Goal: Task Accomplishment & Management: Use online tool/utility

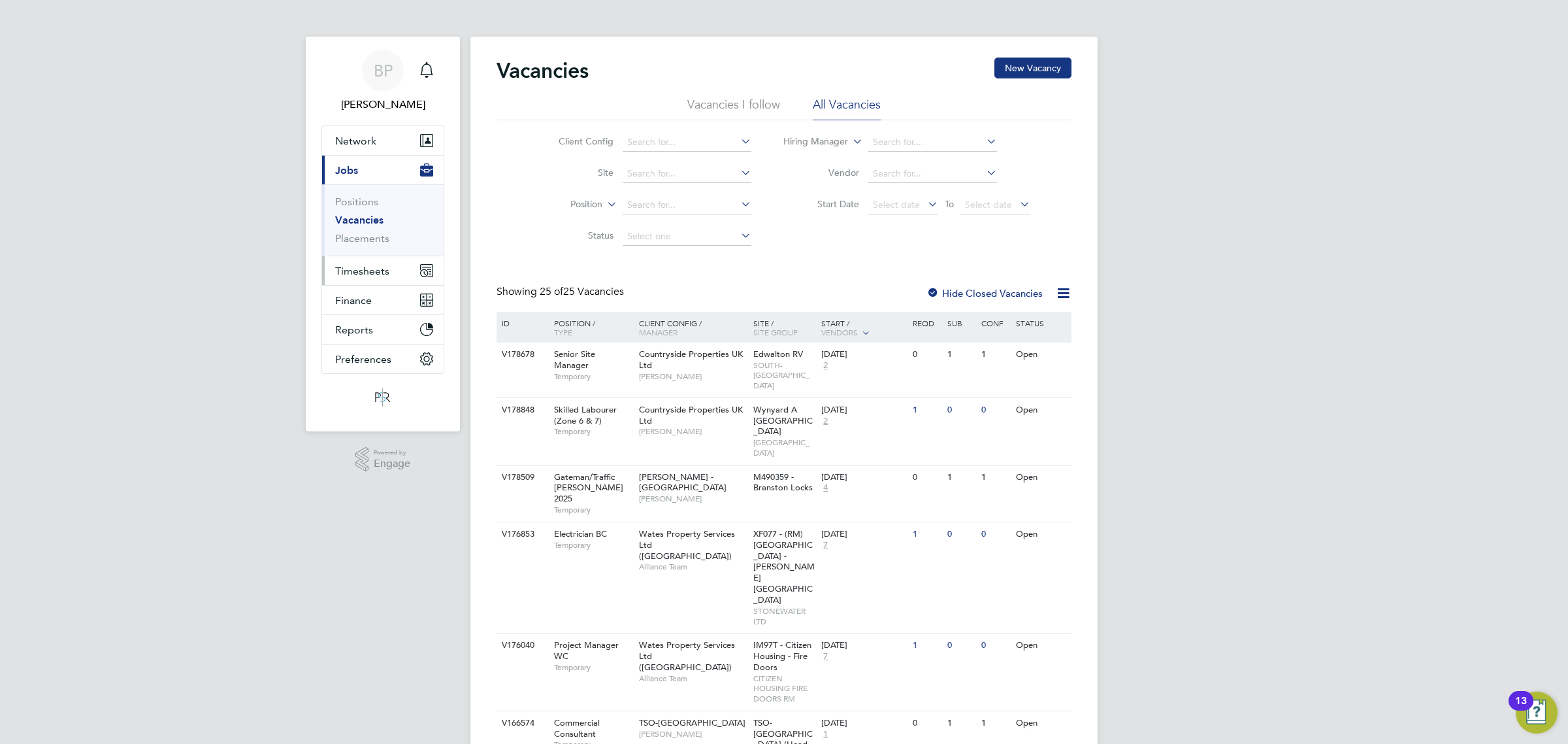
click at [357, 273] on span "Timesheets" at bounding box center [362, 270] width 54 height 12
drag, startPoint x: 363, startPoint y: 231, endPoint x: 457, endPoint y: 249, distance: 95.7
click at [364, 231] on link "Timesheets" at bounding box center [362, 231] width 54 height 12
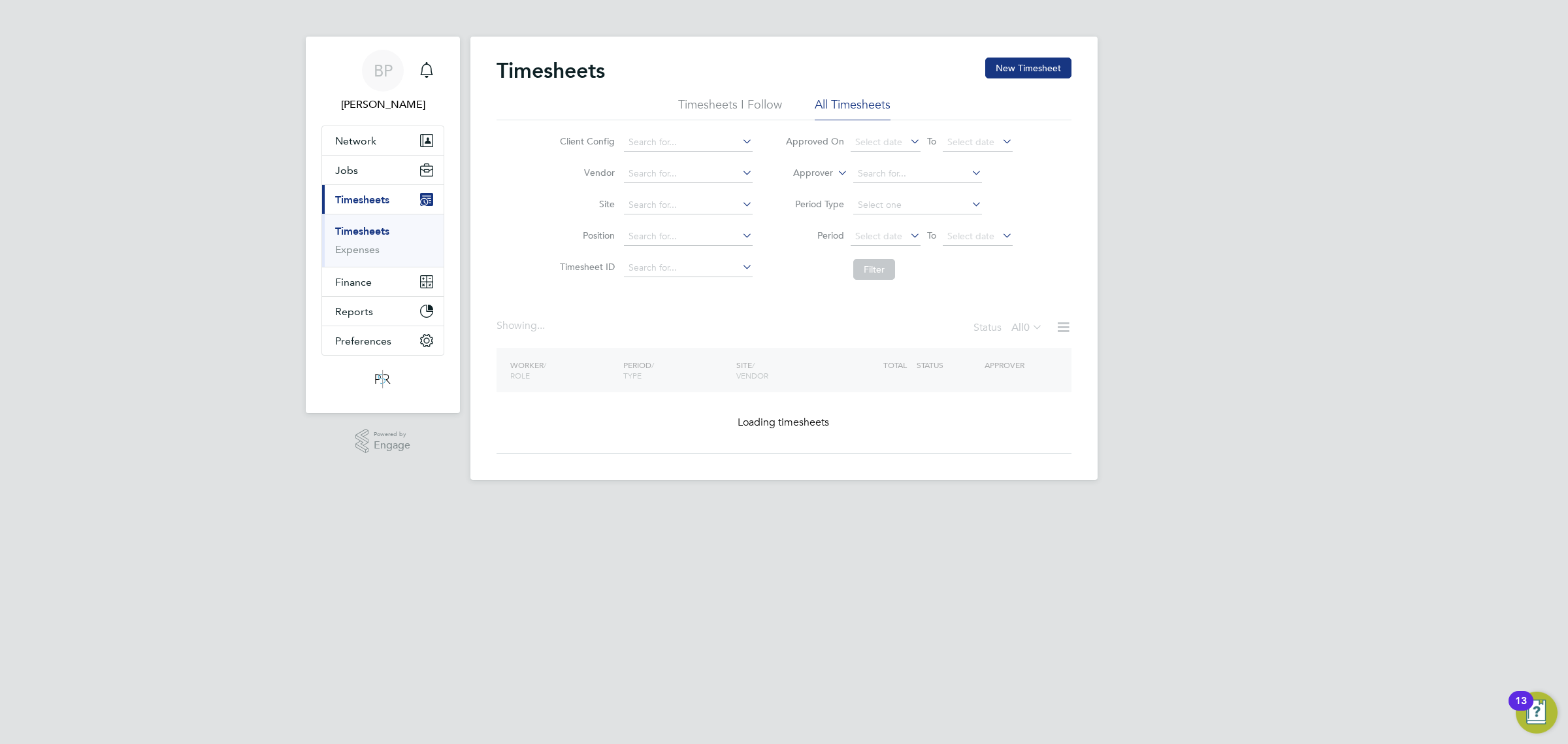
click at [1061, 329] on icon at bounding box center [1063, 327] width 17 height 17
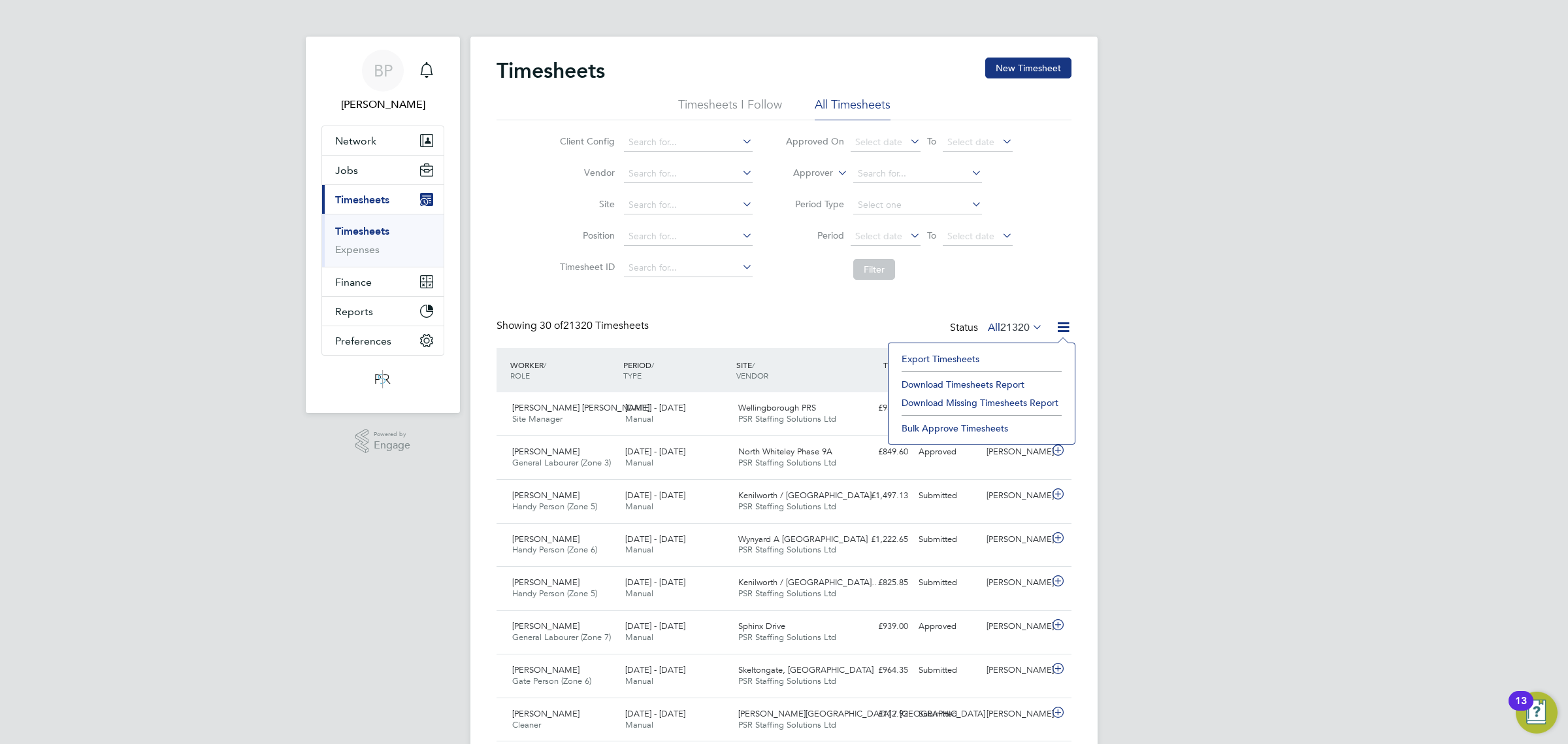
click at [967, 358] on li "Export Timesheets" at bounding box center [982, 359] width 173 height 18
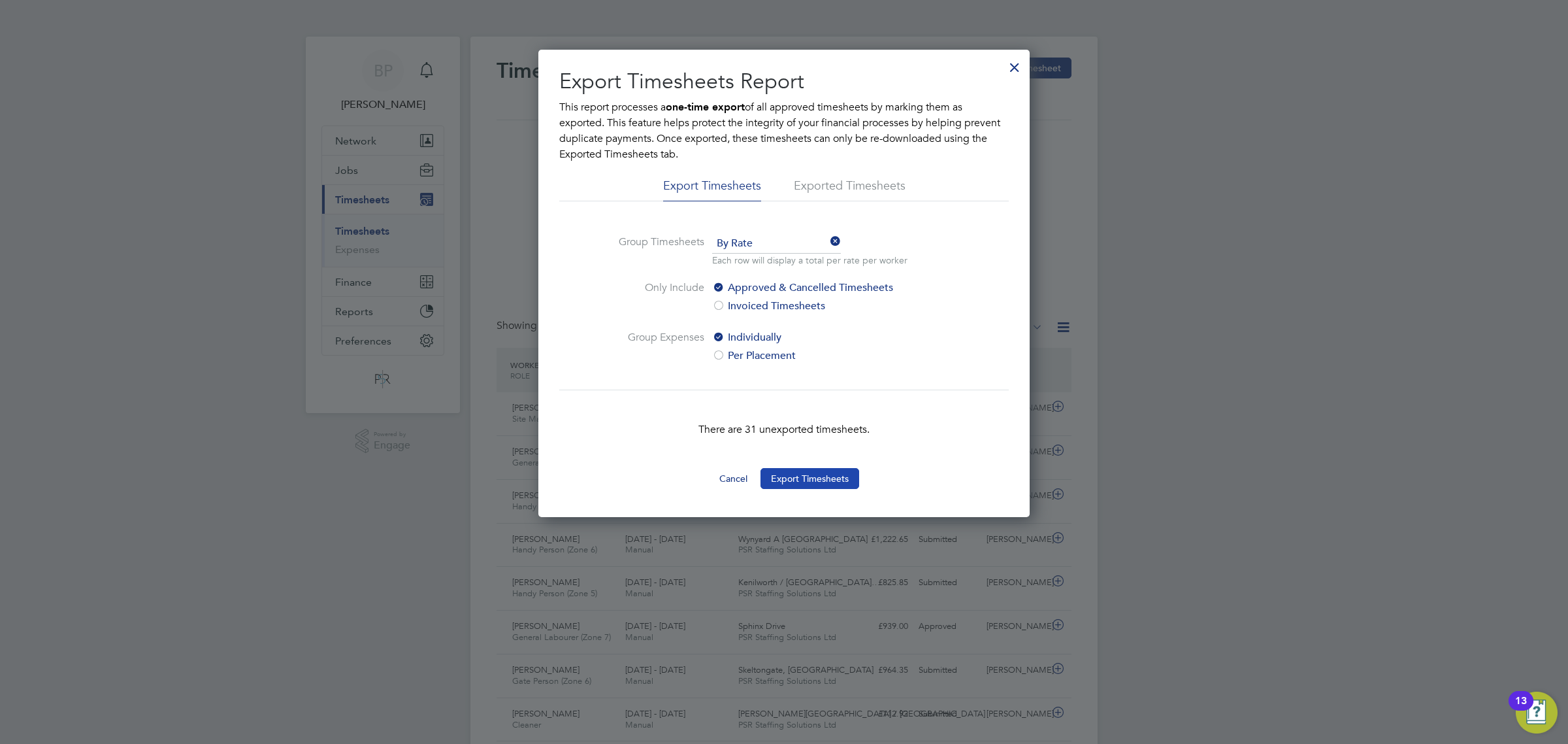
click at [825, 478] on button "Export Timesheets" at bounding box center [809, 478] width 99 height 21
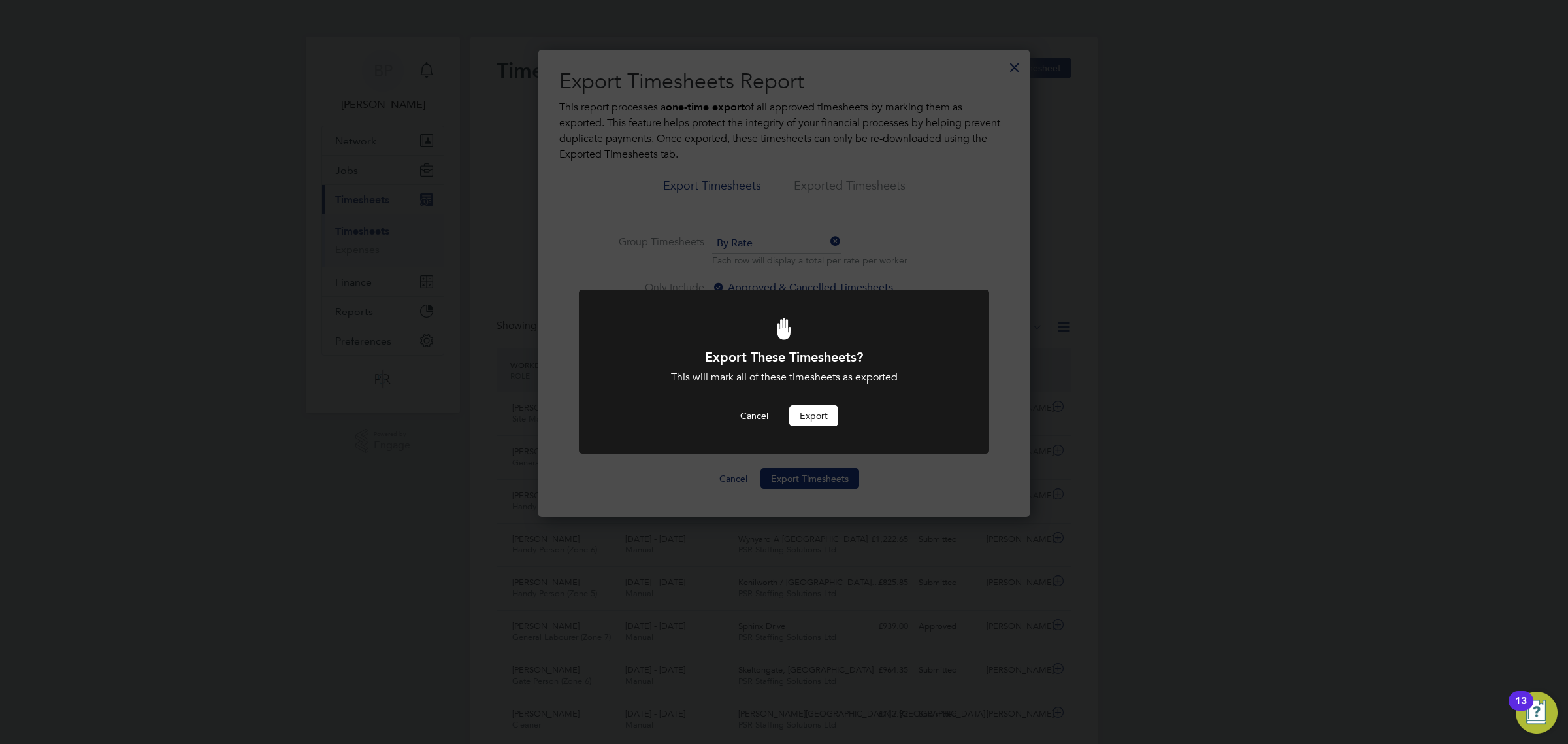
click at [823, 406] on button "Export" at bounding box center [814, 416] width 49 height 21
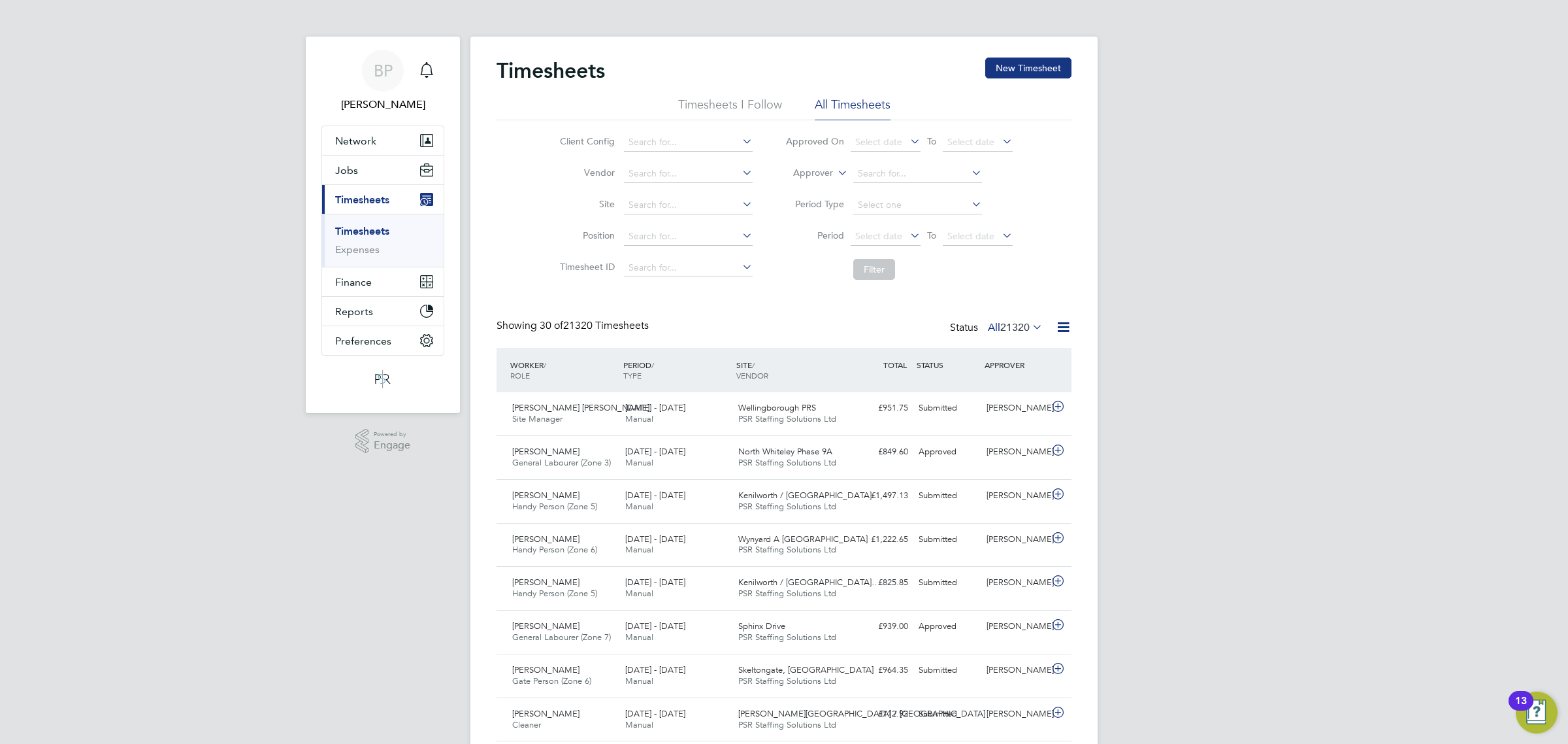
click at [835, 174] on icon at bounding box center [835, 169] width 0 height 12
click at [817, 184] on li "Worker" at bounding box center [800, 189] width 64 height 17
click at [866, 174] on input at bounding box center [918, 174] width 129 height 18
click at [877, 193] on li "Costel Miron" at bounding box center [917, 191] width 130 height 17
type input "[PERSON_NAME]"
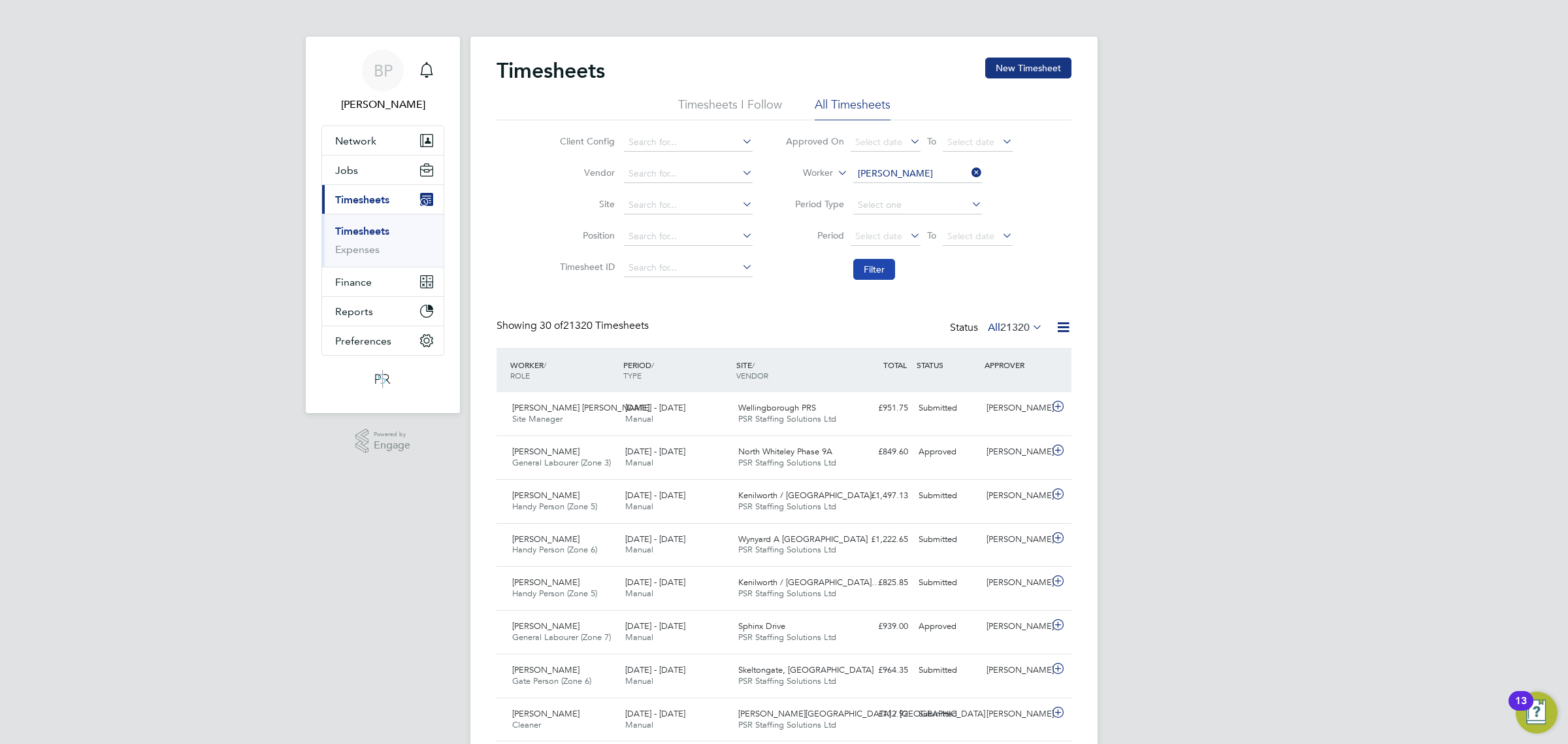
click at [863, 271] on button "Filter" at bounding box center [874, 269] width 42 height 21
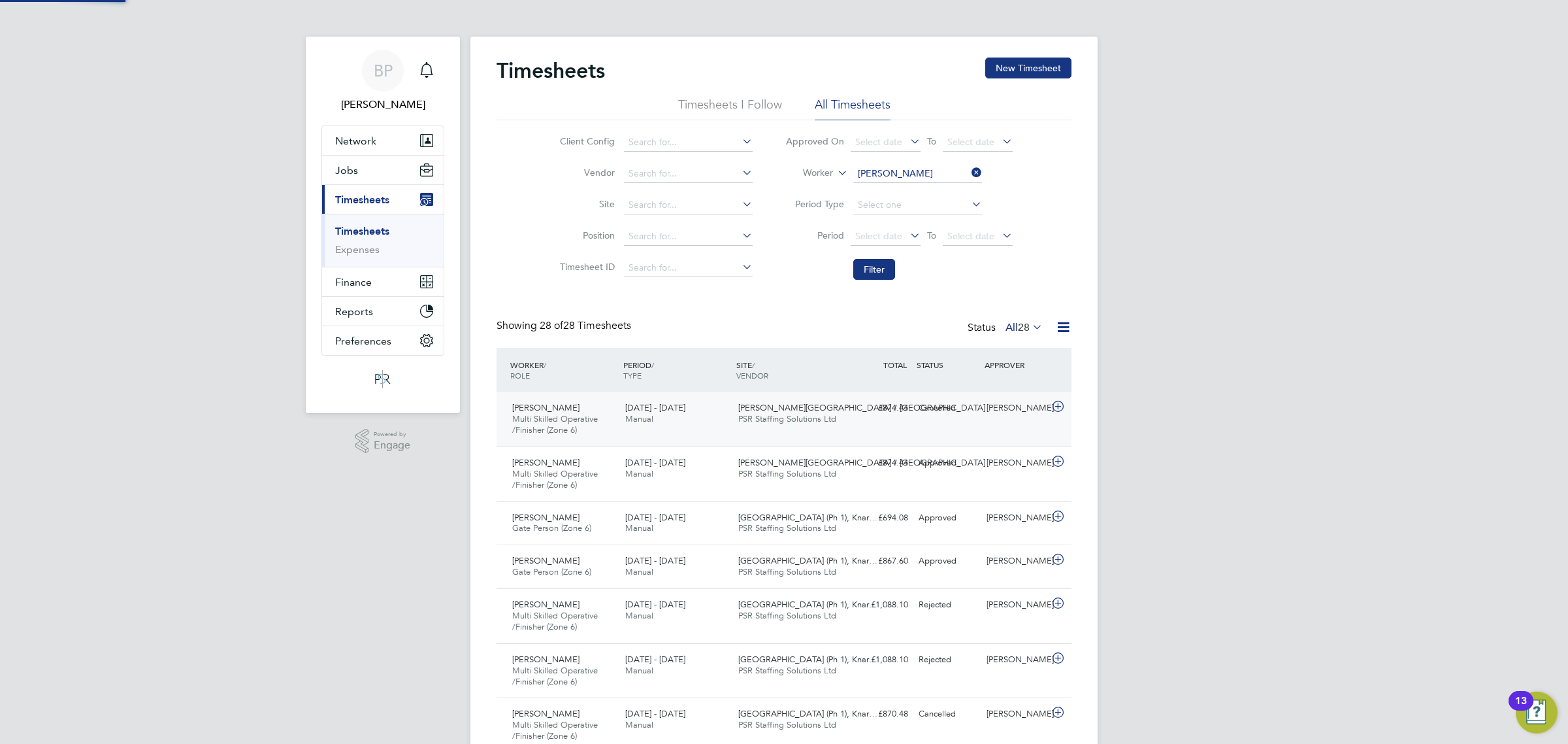
scroll to position [33, 113]
click at [1059, 407] on icon at bounding box center [1058, 406] width 17 height 10
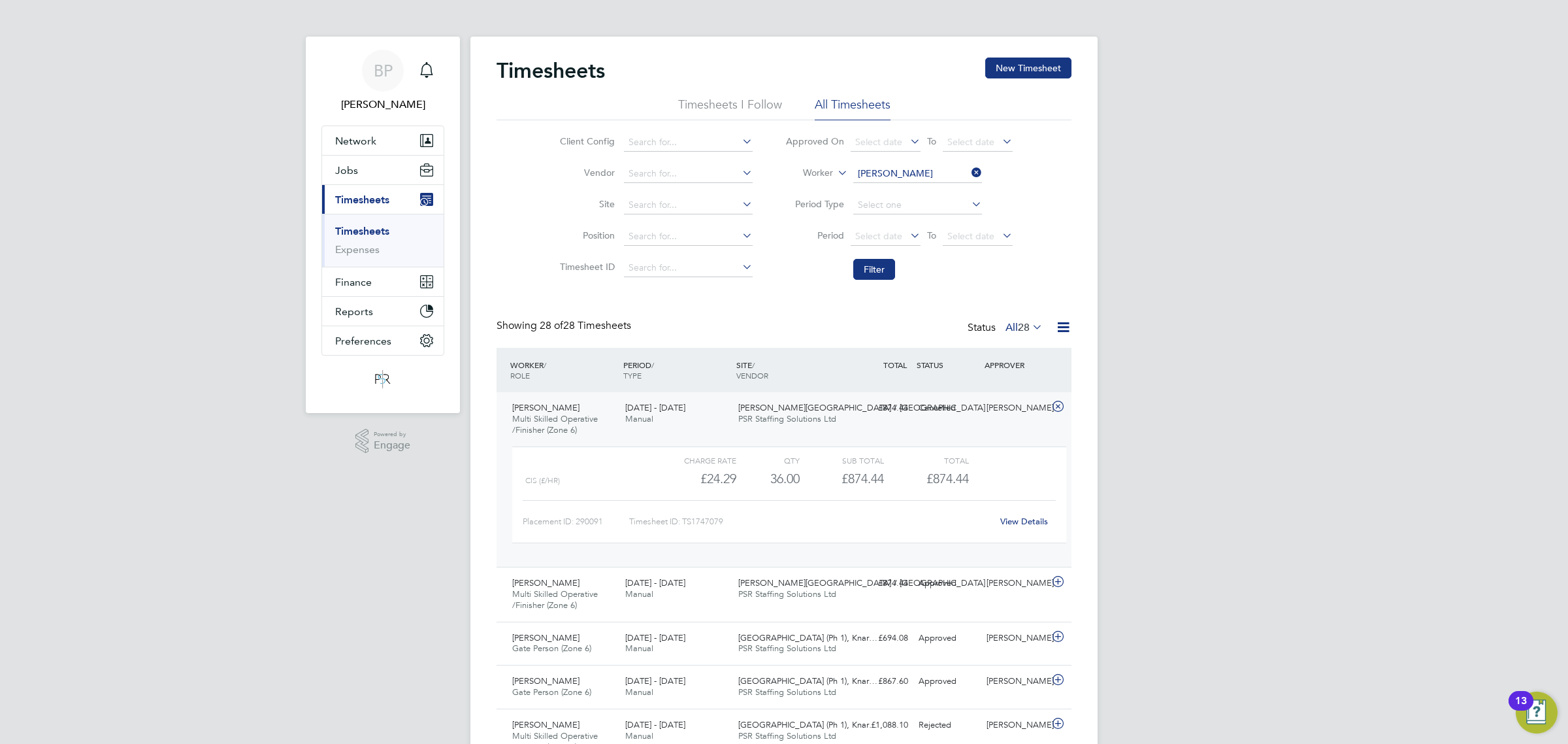
click at [1029, 515] on div "View Details" at bounding box center [1023, 521] width 64 height 21
click at [1029, 521] on link "View Details" at bounding box center [1024, 521] width 48 height 11
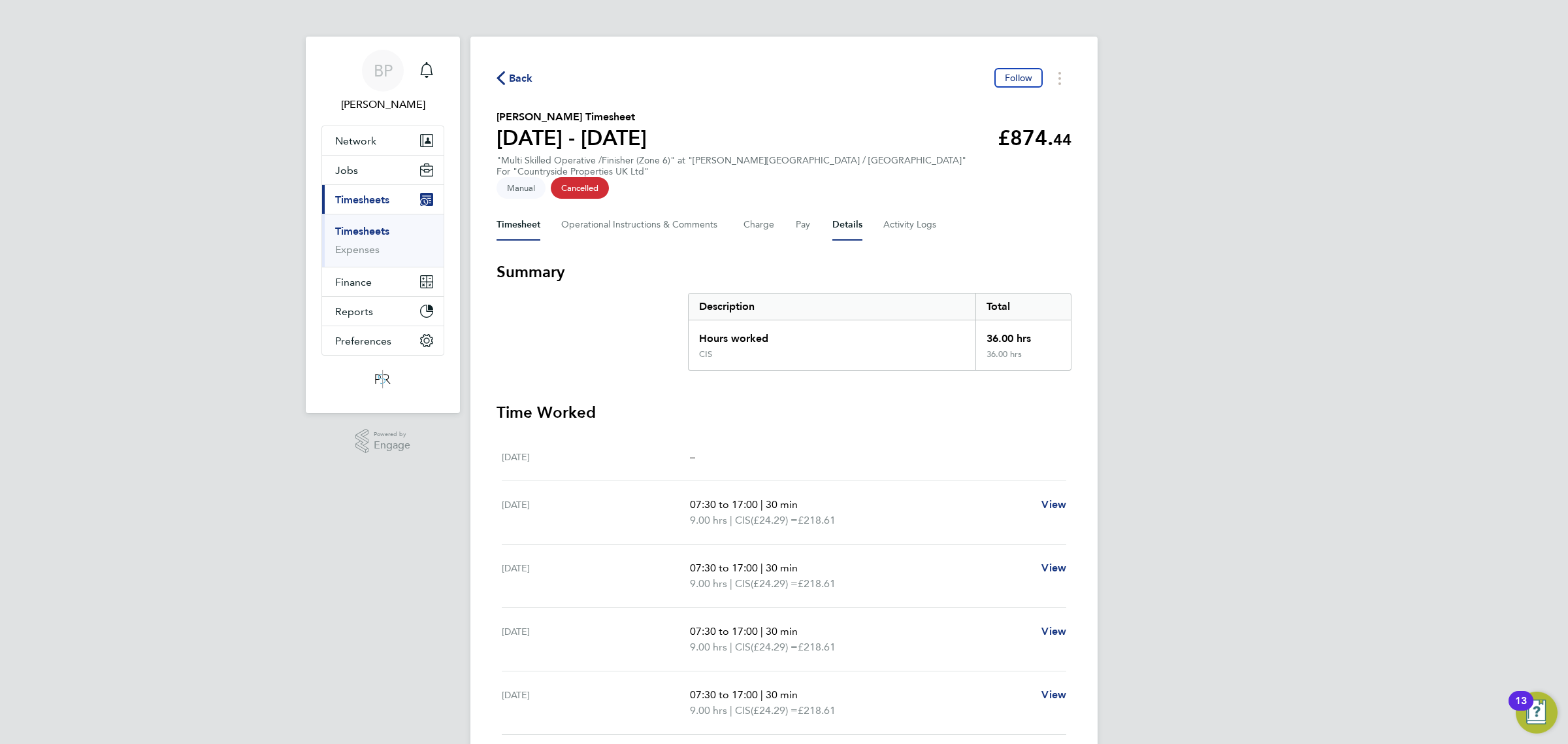
click at [845, 210] on button "Details" at bounding box center [848, 224] width 30 height 31
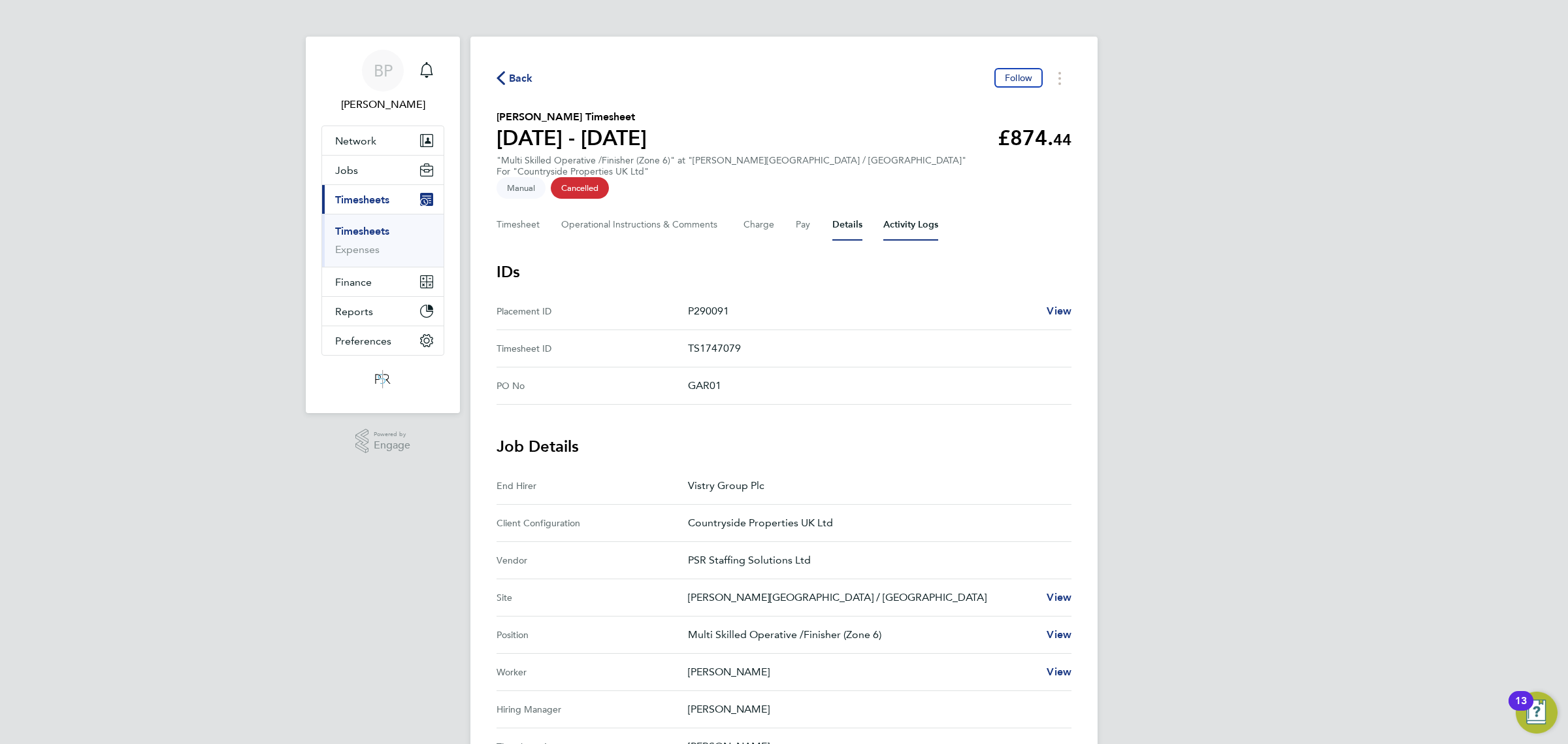
click at [926, 209] on Logs-tab "Activity Logs" at bounding box center [910, 224] width 55 height 31
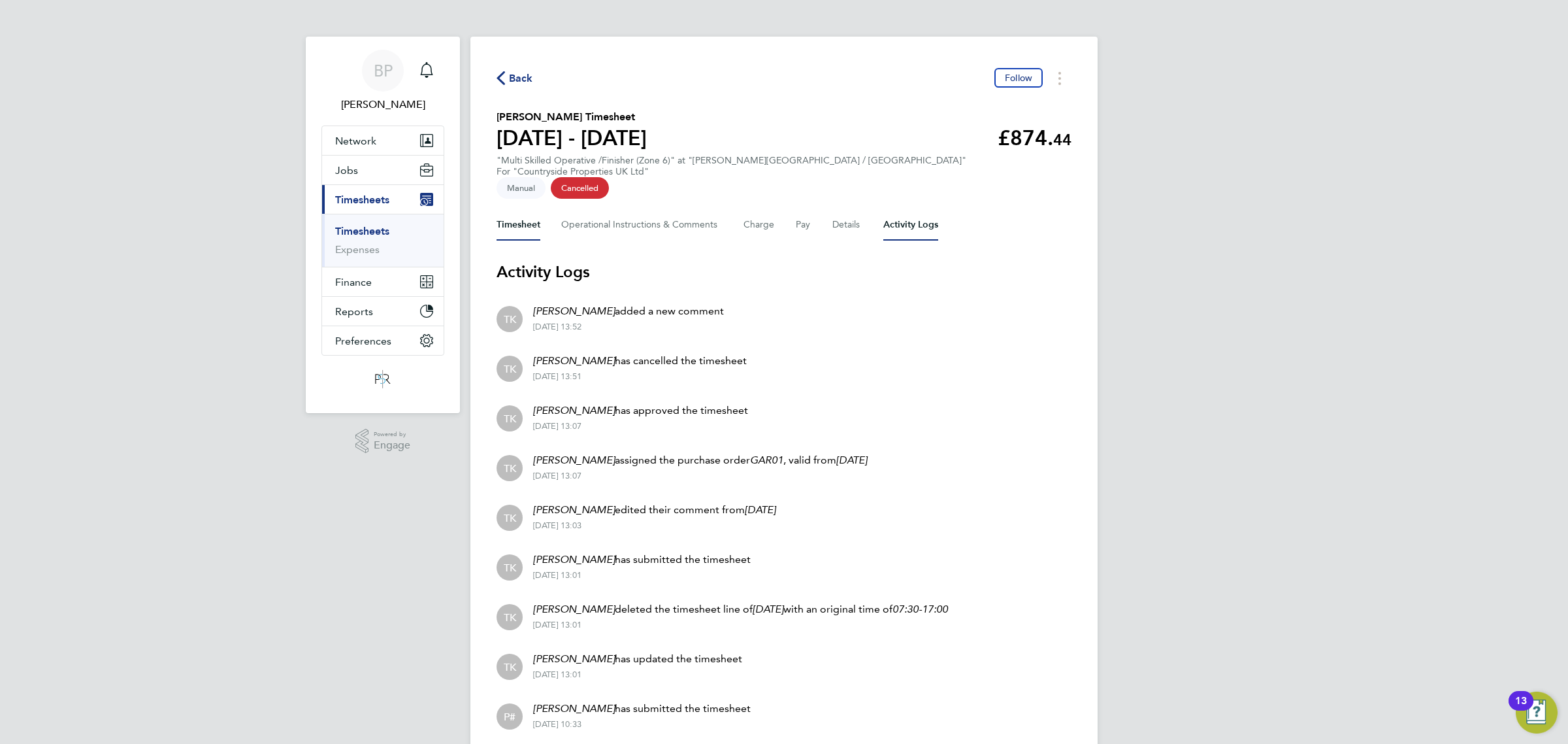
click at [522, 211] on button "Timesheet" at bounding box center [518, 224] width 44 height 31
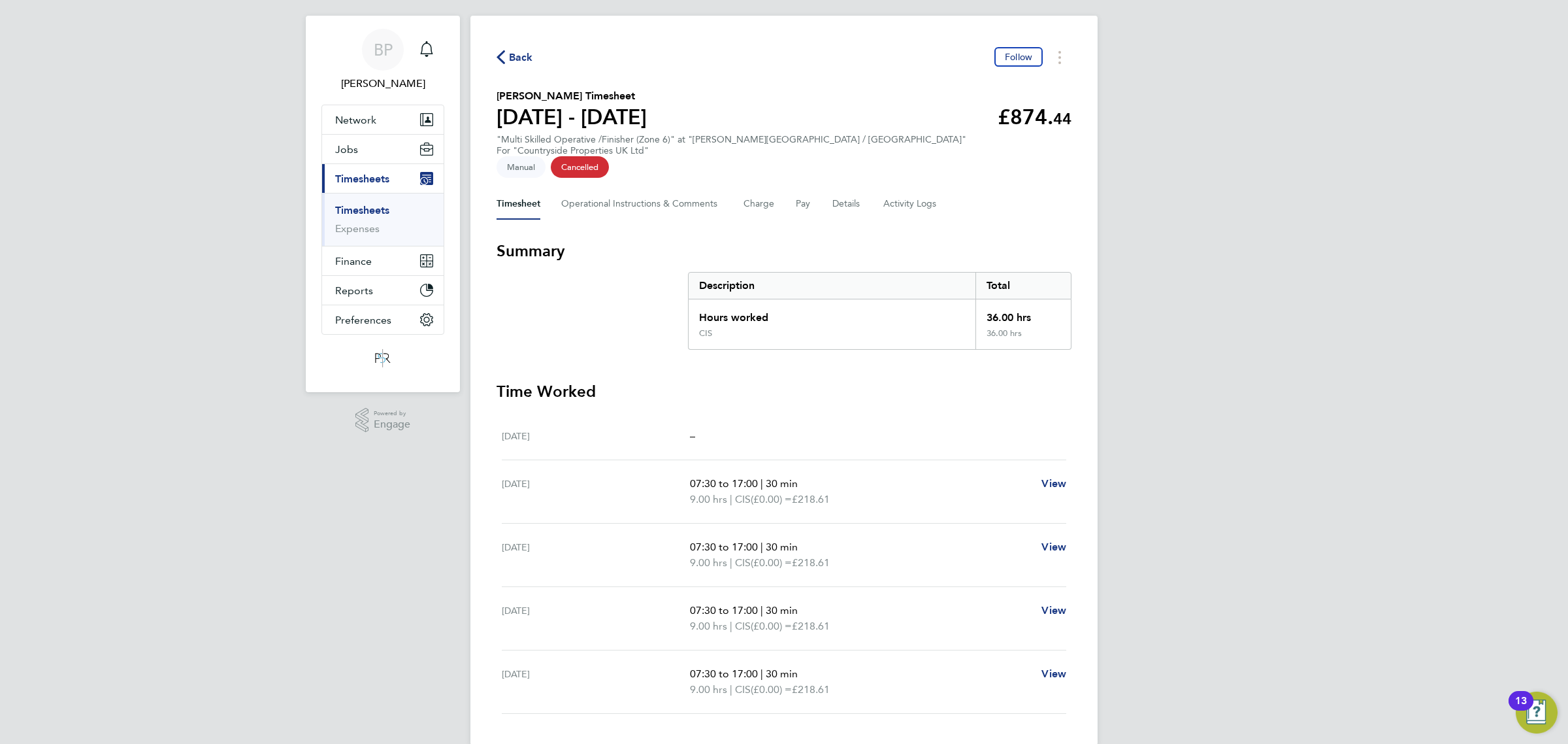
scroll to position [27, 0]
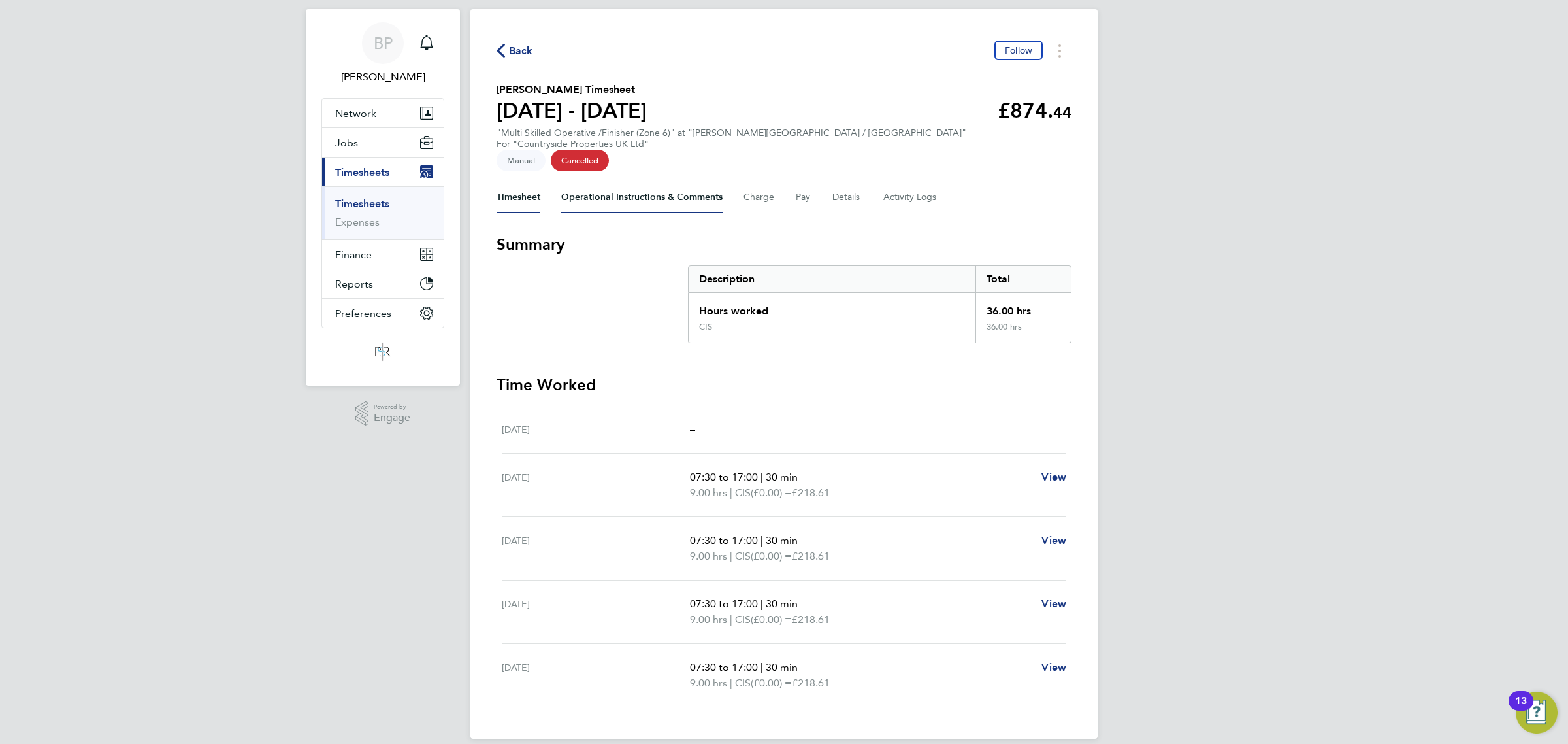
click at [611, 184] on Comments-tab "Operational Instructions & Comments" at bounding box center [642, 197] width 161 height 31
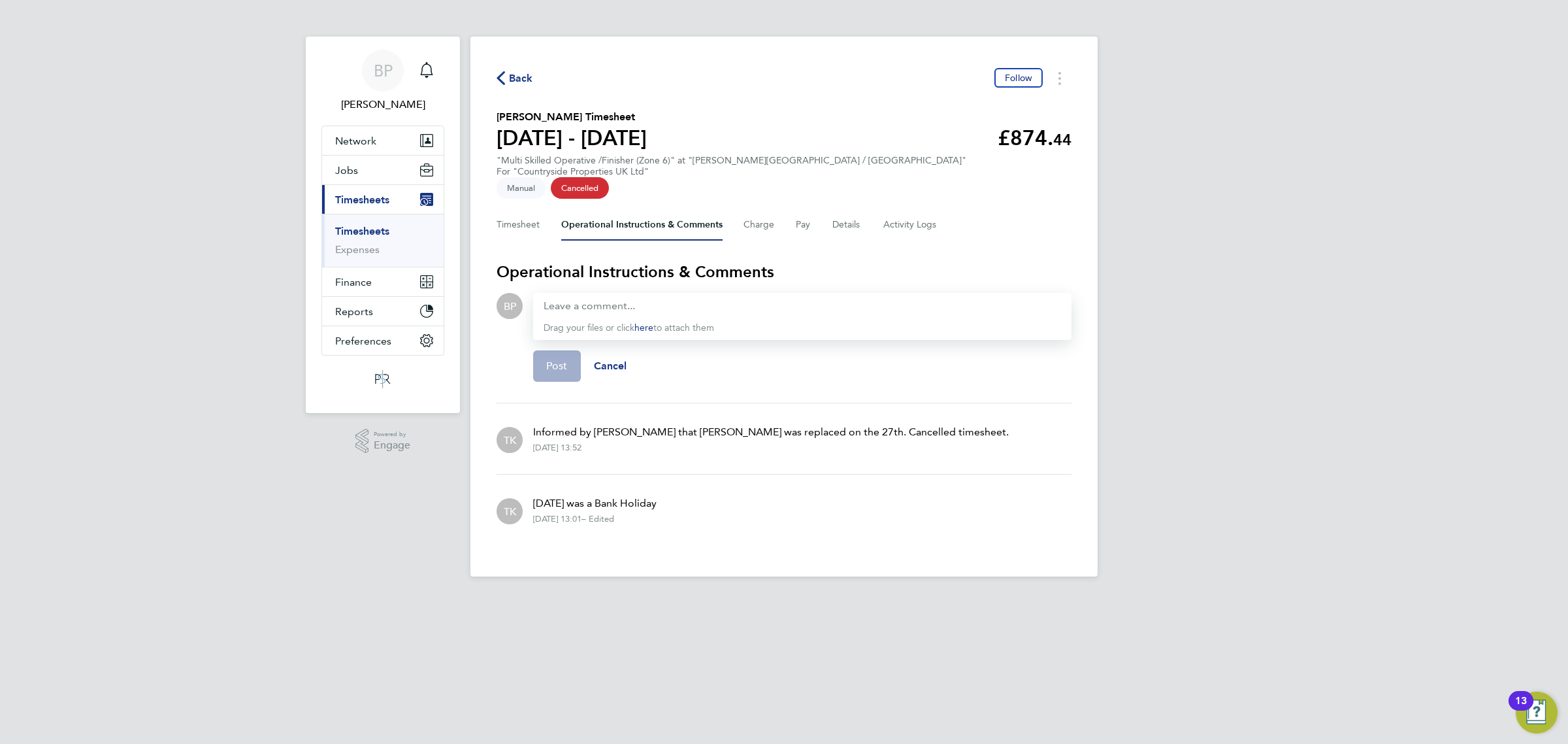
click at [517, 83] on span "Back" at bounding box center [520, 79] width 24 height 16
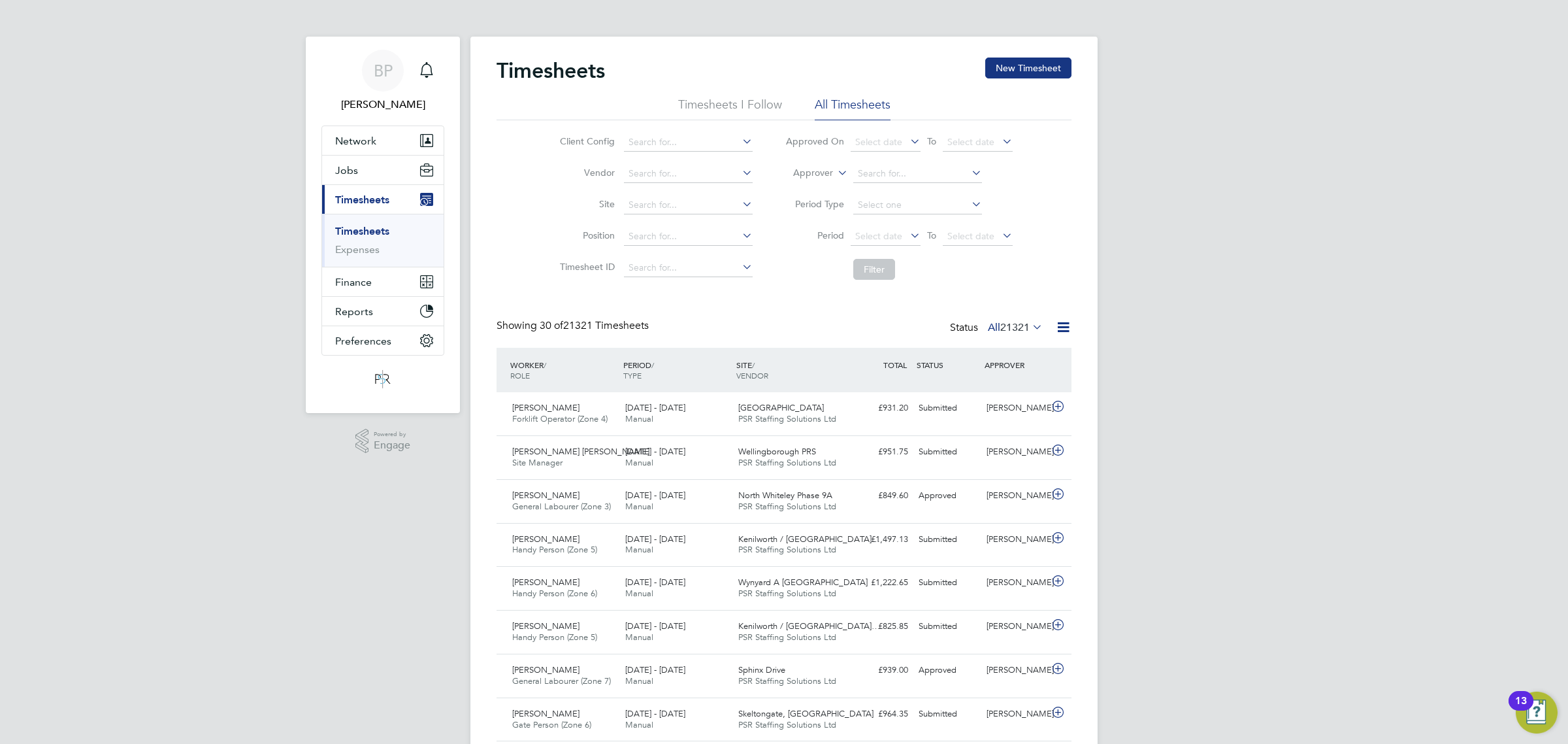
click at [835, 174] on icon at bounding box center [835, 169] width 0 height 12
click at [819, 187] on li "Worker" at bounding box center [800, 189] width 64 height 17
click at [869, 176] on input at bounding box center [918, 174] width 129 height 18
type input "miron"
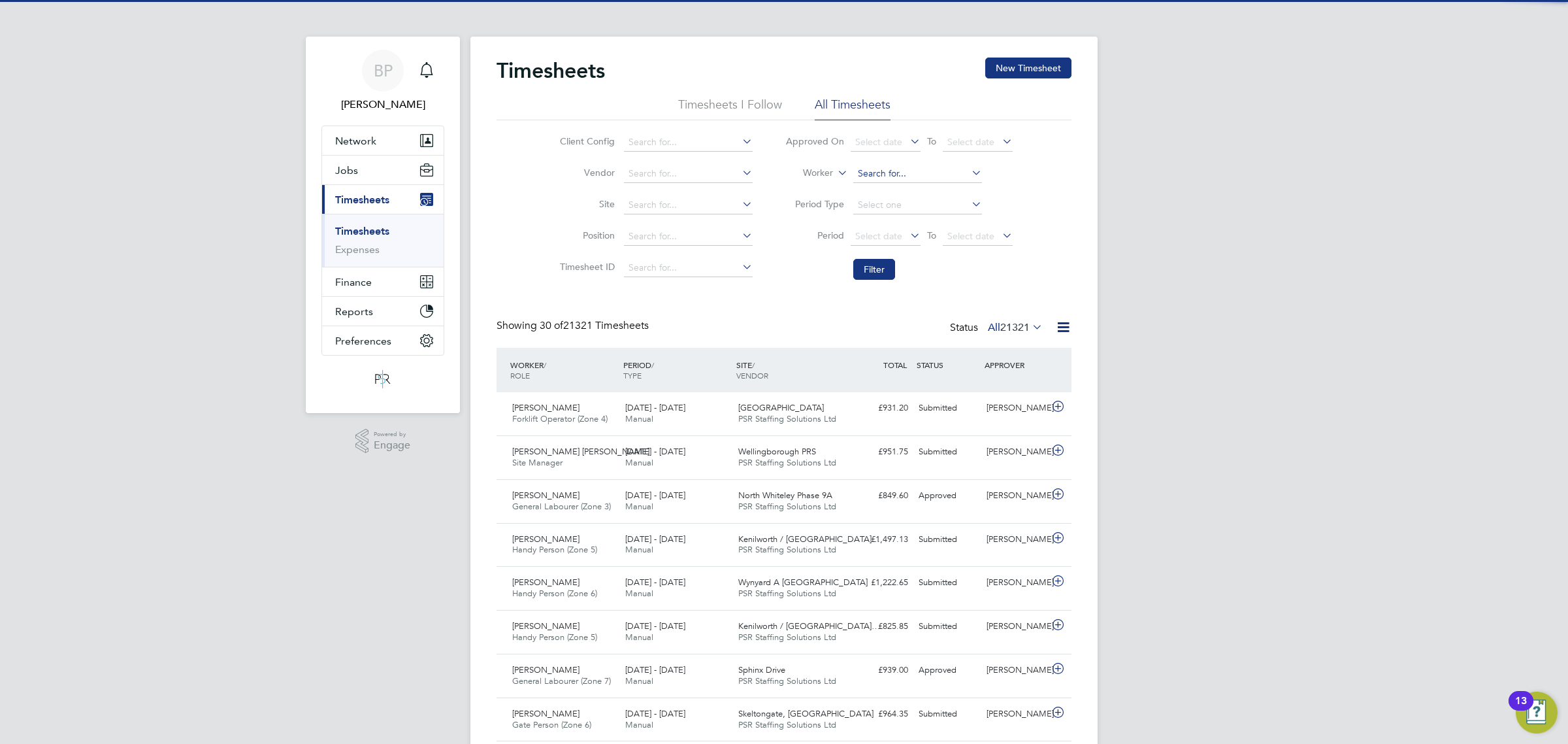
click at [869, 176] on input at bounding box center [918, 174] width 129 height 18
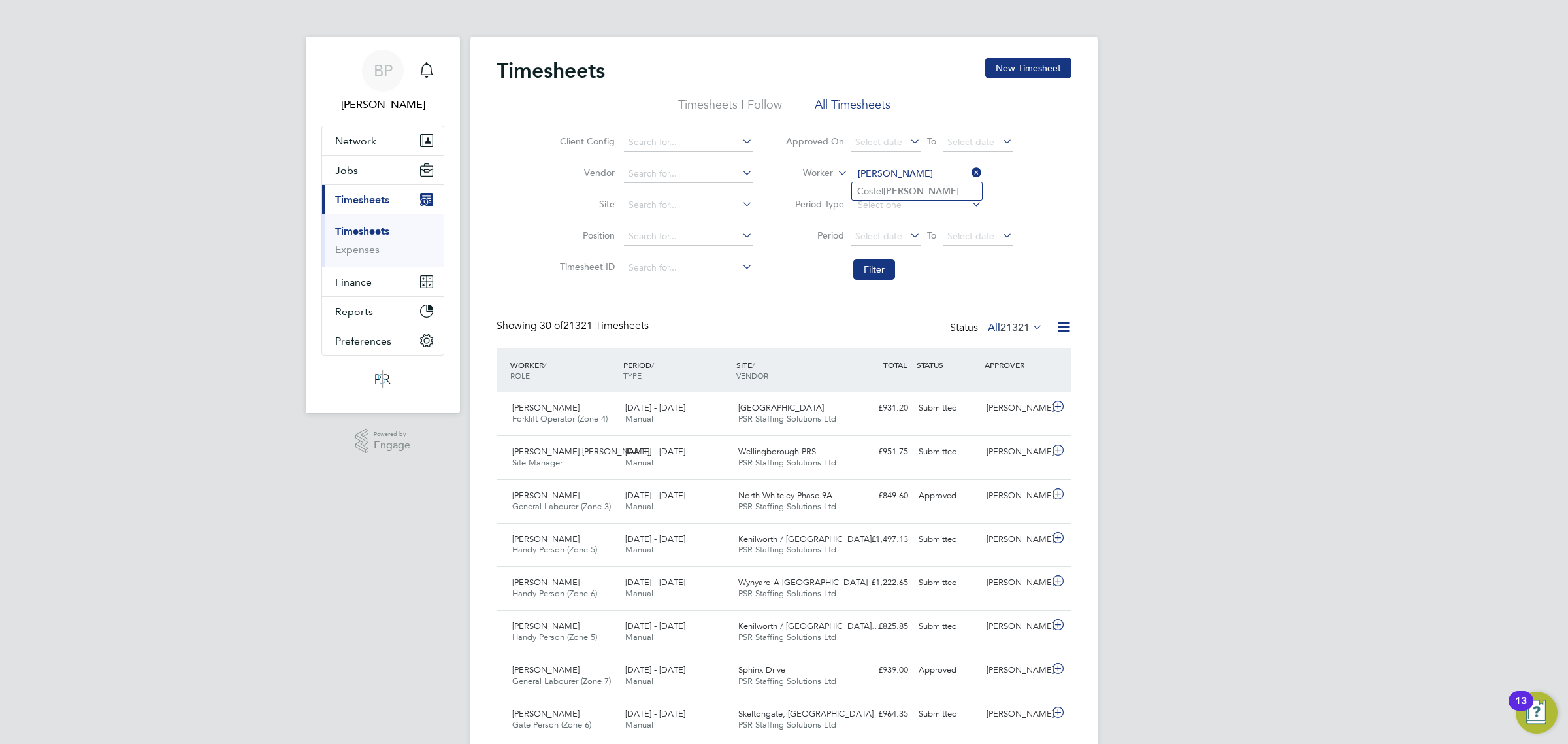
type input "miron"
click at [881, 181] on ul "Costel Miron" at bounding box center [917, 191] width 132 height 19
click at [881, 183] on li "Worker" at bounding box center [899, 174] width 260 height 31
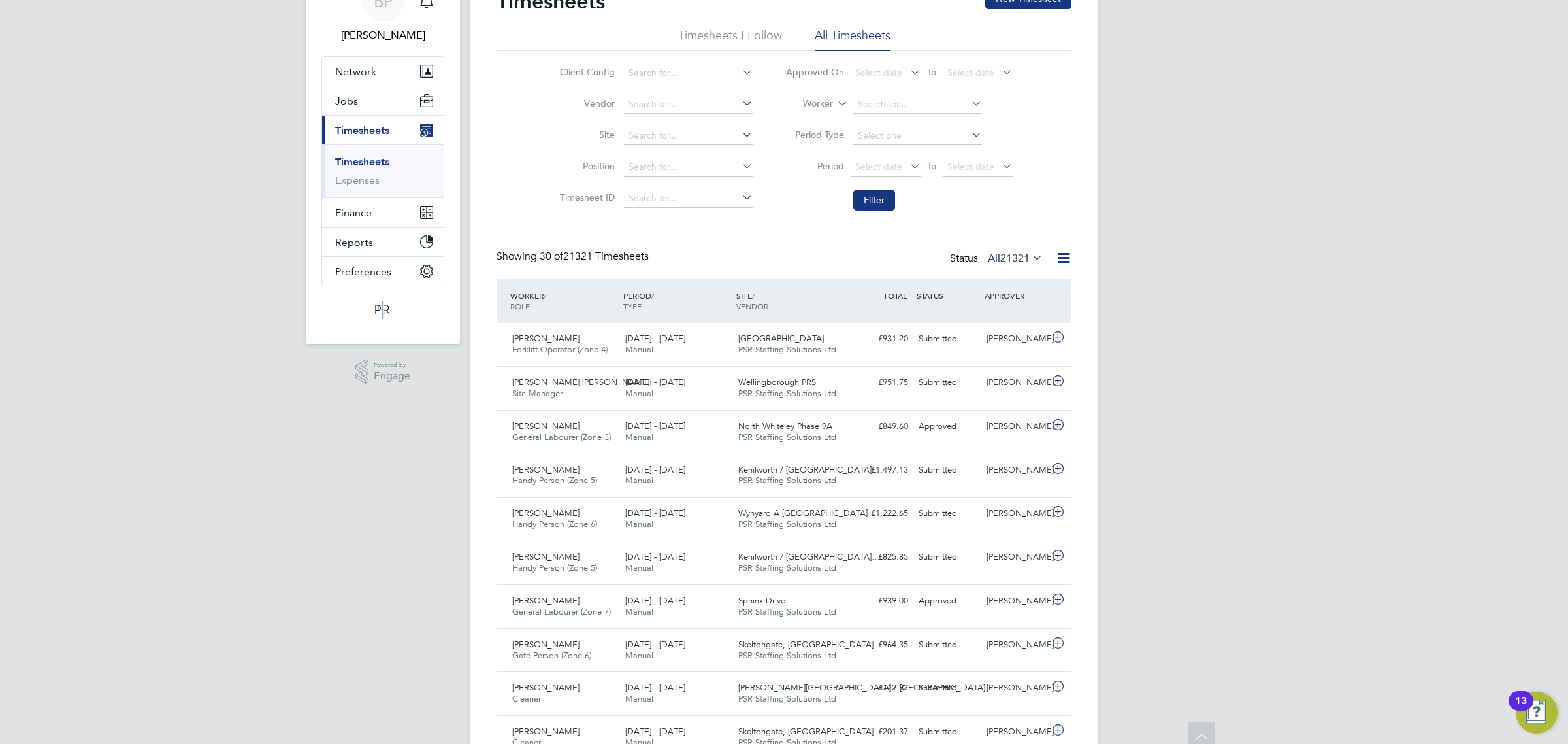
scroll to position [0, 0]
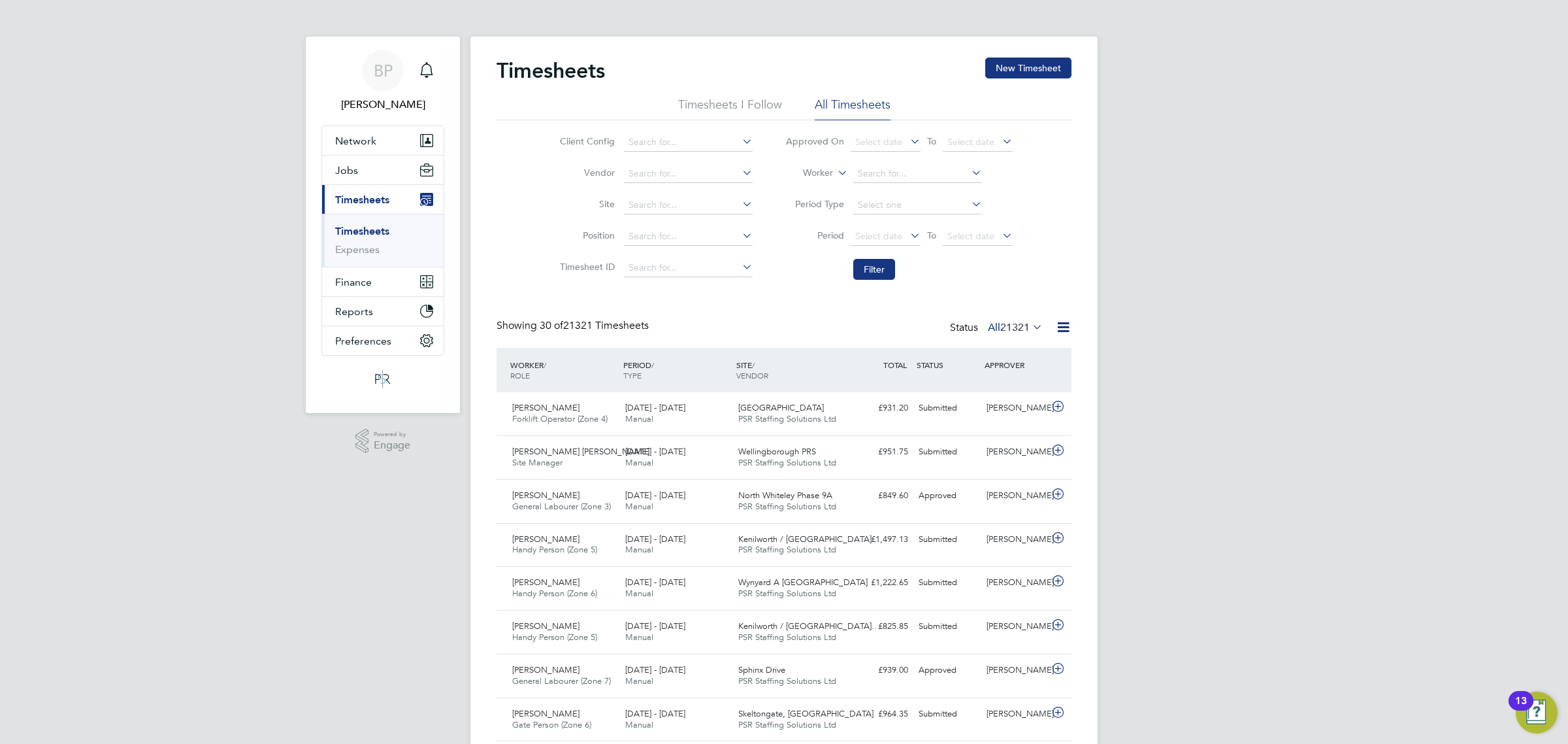
click at [835, 171] on icon at bounding box center [835, 169] width 0 height 12
click at [812, 187] on li "Worker" at bounding box center [800, 189] width 64 height 17
click at [874, 174] on input at bounding box center [918, 174] width 129 height 18
click at [954, 184] on li "Costel Mi ron" at bounding box center [917, 191] width 130 height 17
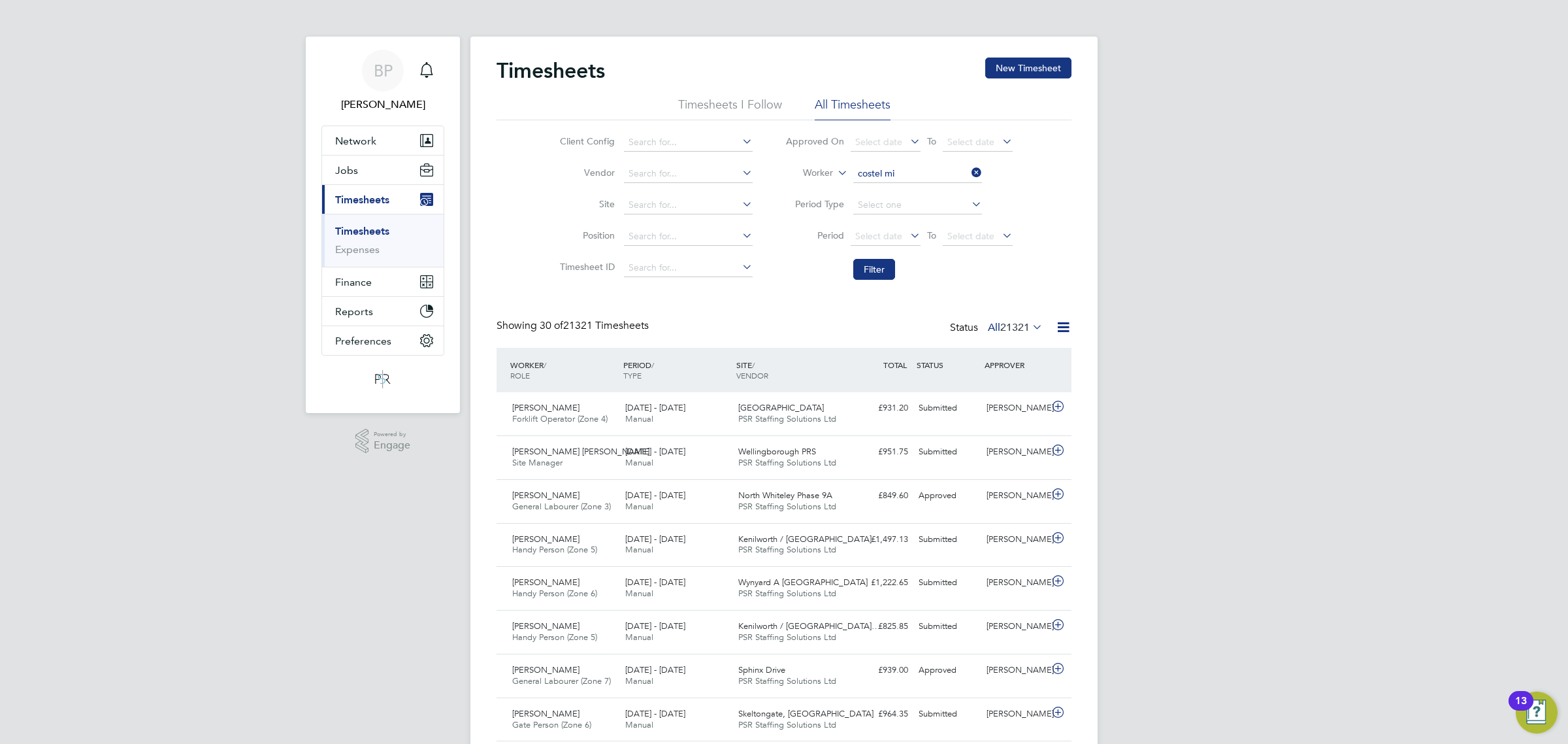
type input "[PERSON_NAME]"
click at [869, 271] on button "Filter" at bounding box center [874, 269] width 42 height 21
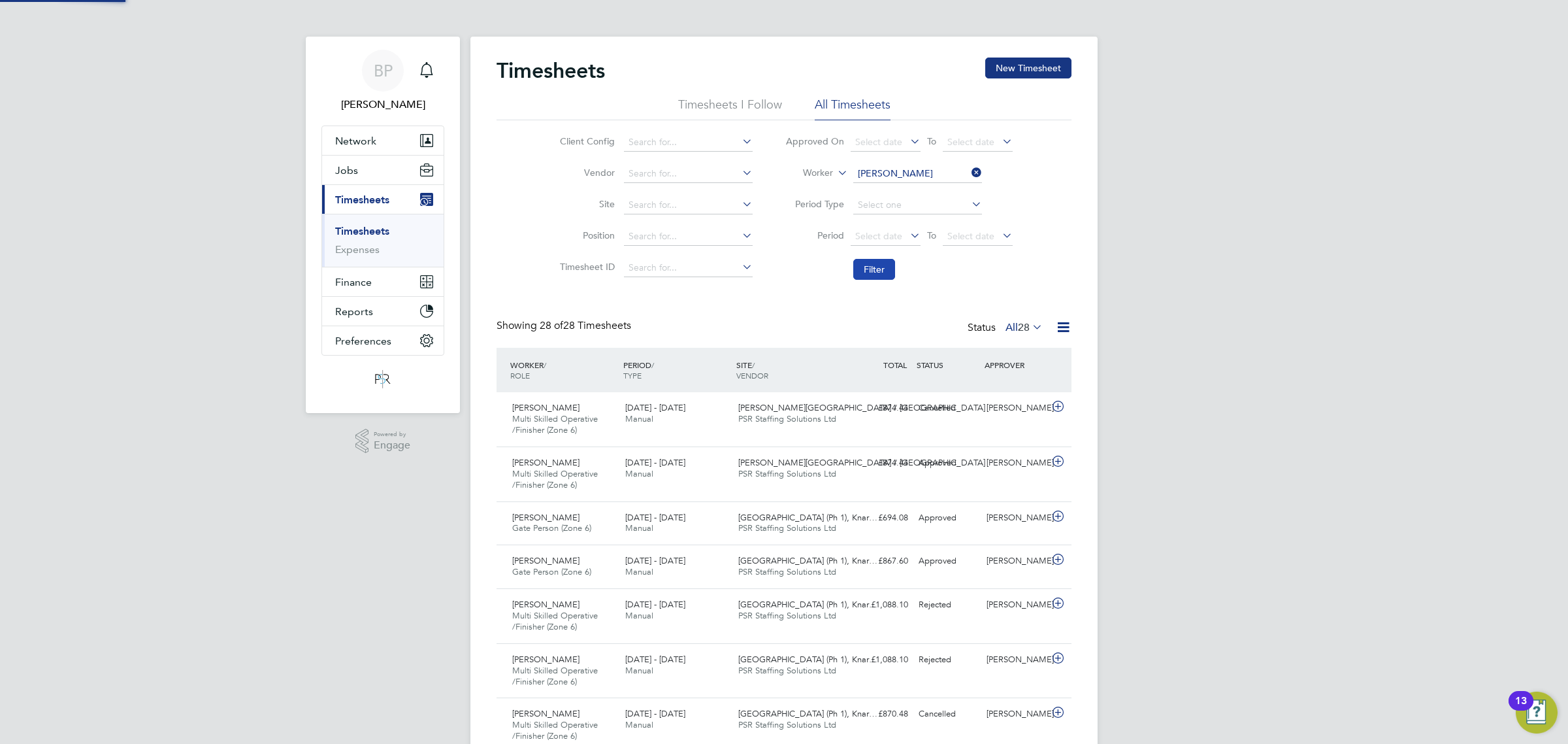
scroll to position [33, 113]
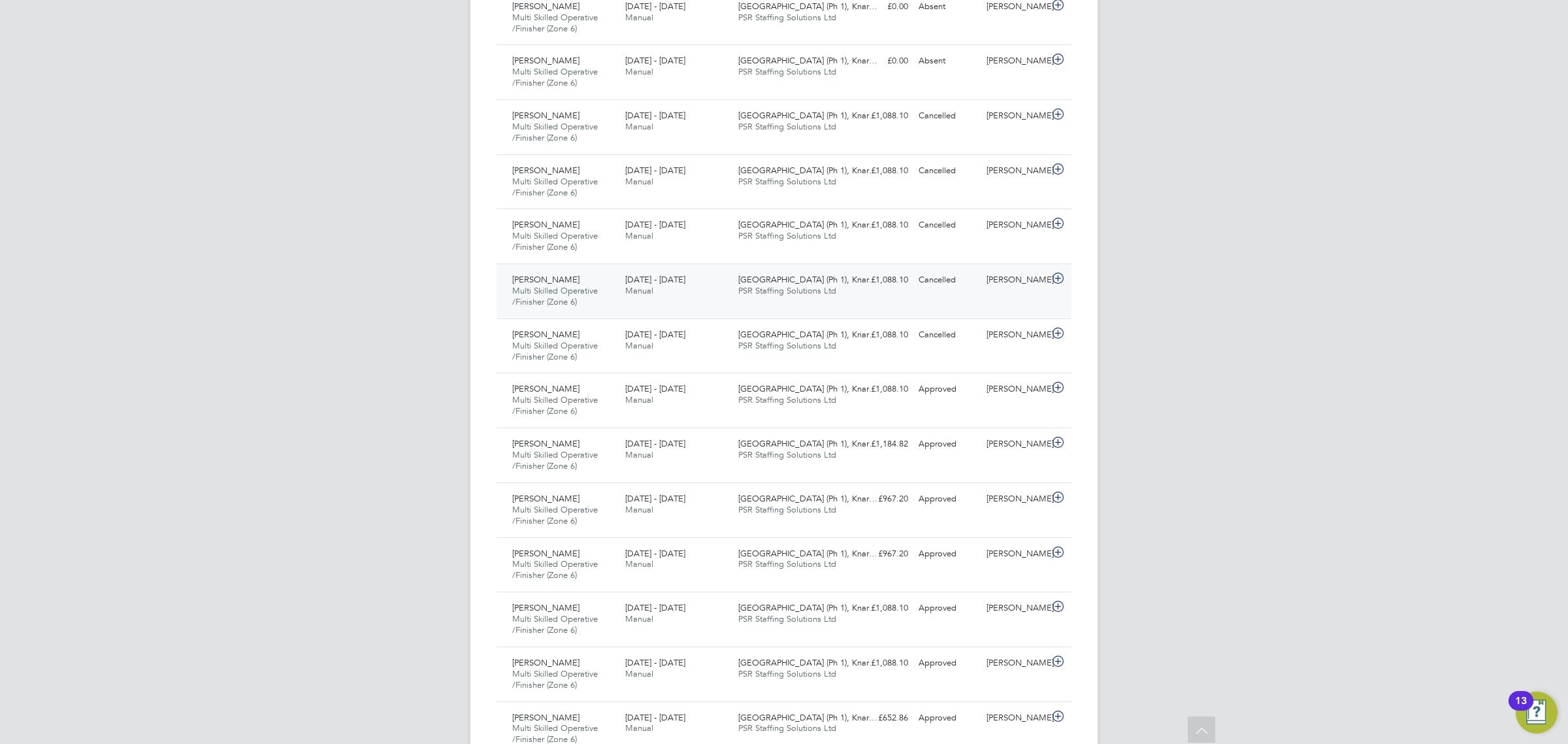
click at [1054, 281] on icon at bounding box center [1058, 278] width 17 height 10
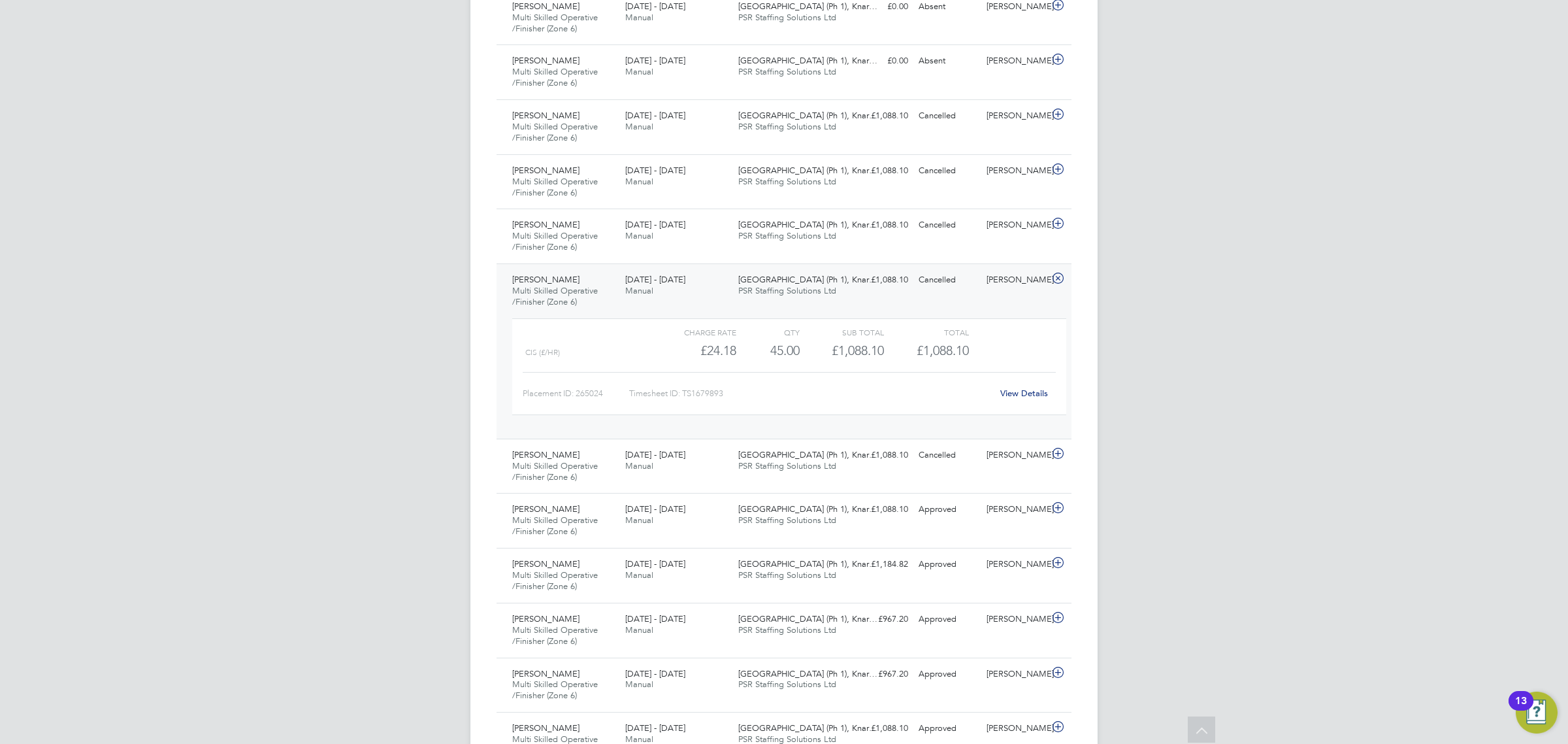
click at [1029, 398] on link "View Details" at bounding box center [1024, 393] width 48 height 11
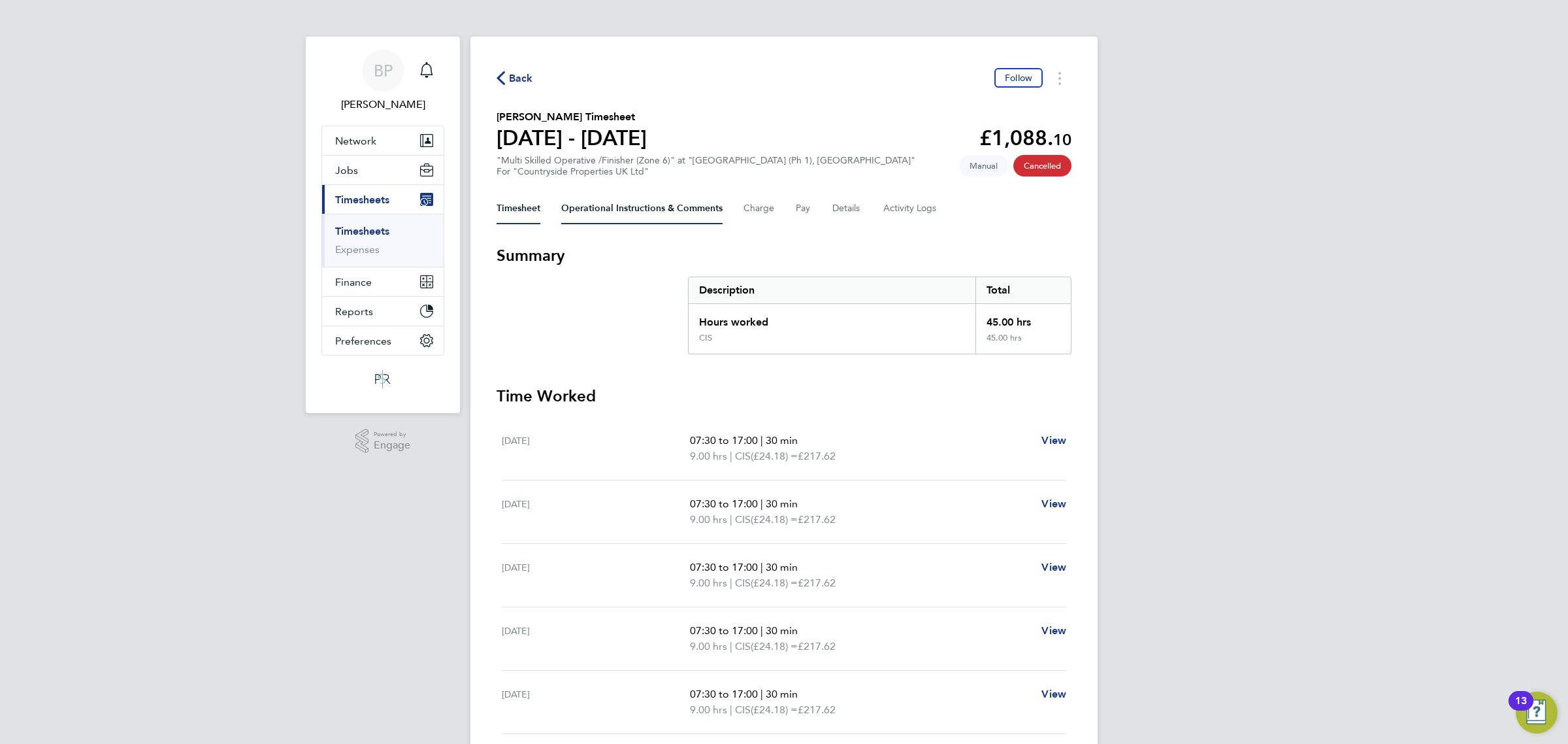
click at [637, 210] on Comments-tab "Operational Instructions & Comments" at bounding box center [642, 208] width 161 height 31
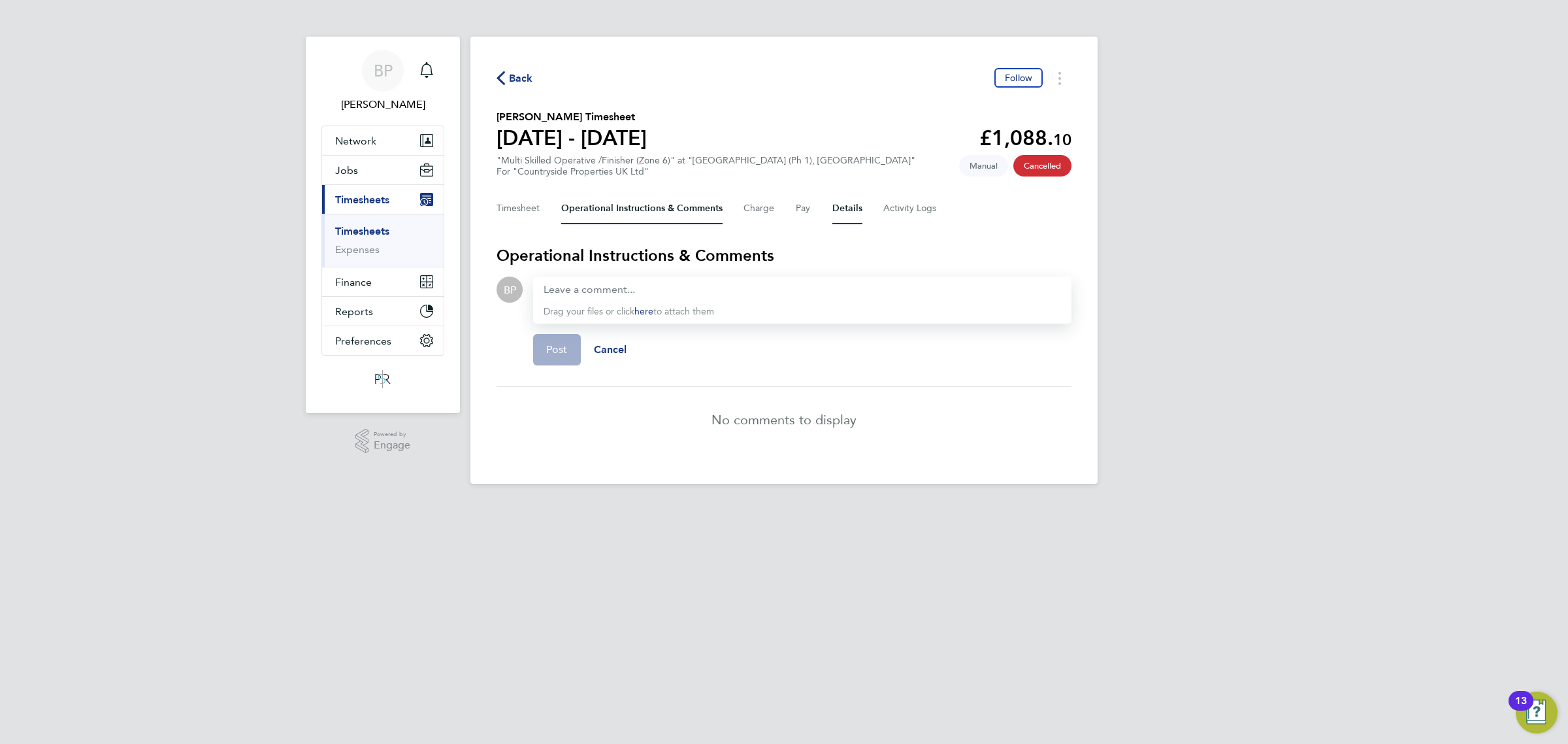
click at [848, 210] on button "Details" at bounding box center [848, 208] width 30 height 31
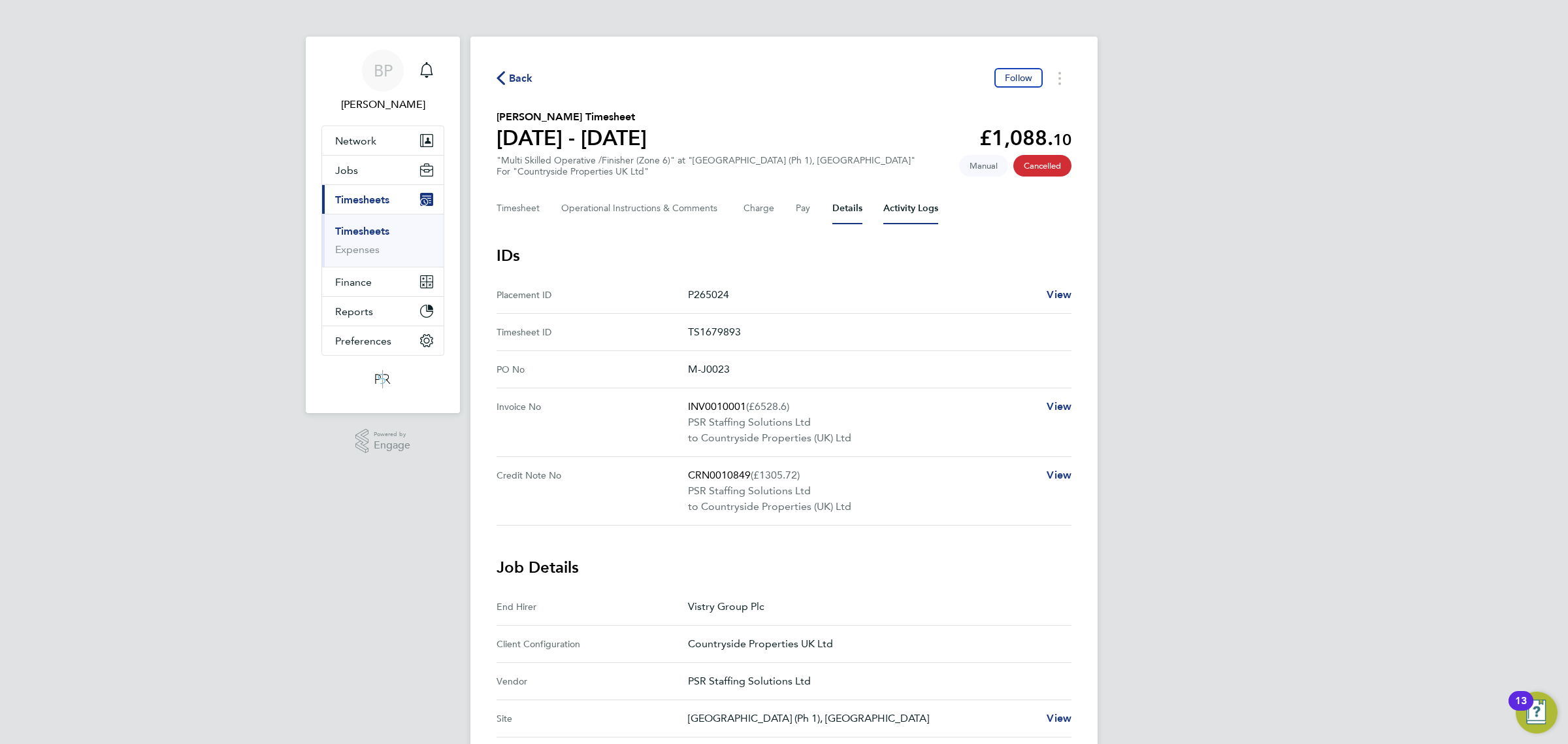
click at [896, 209] on Logs-tab "Activity Logs" at bounding box center [910, 208] width 55 height 31
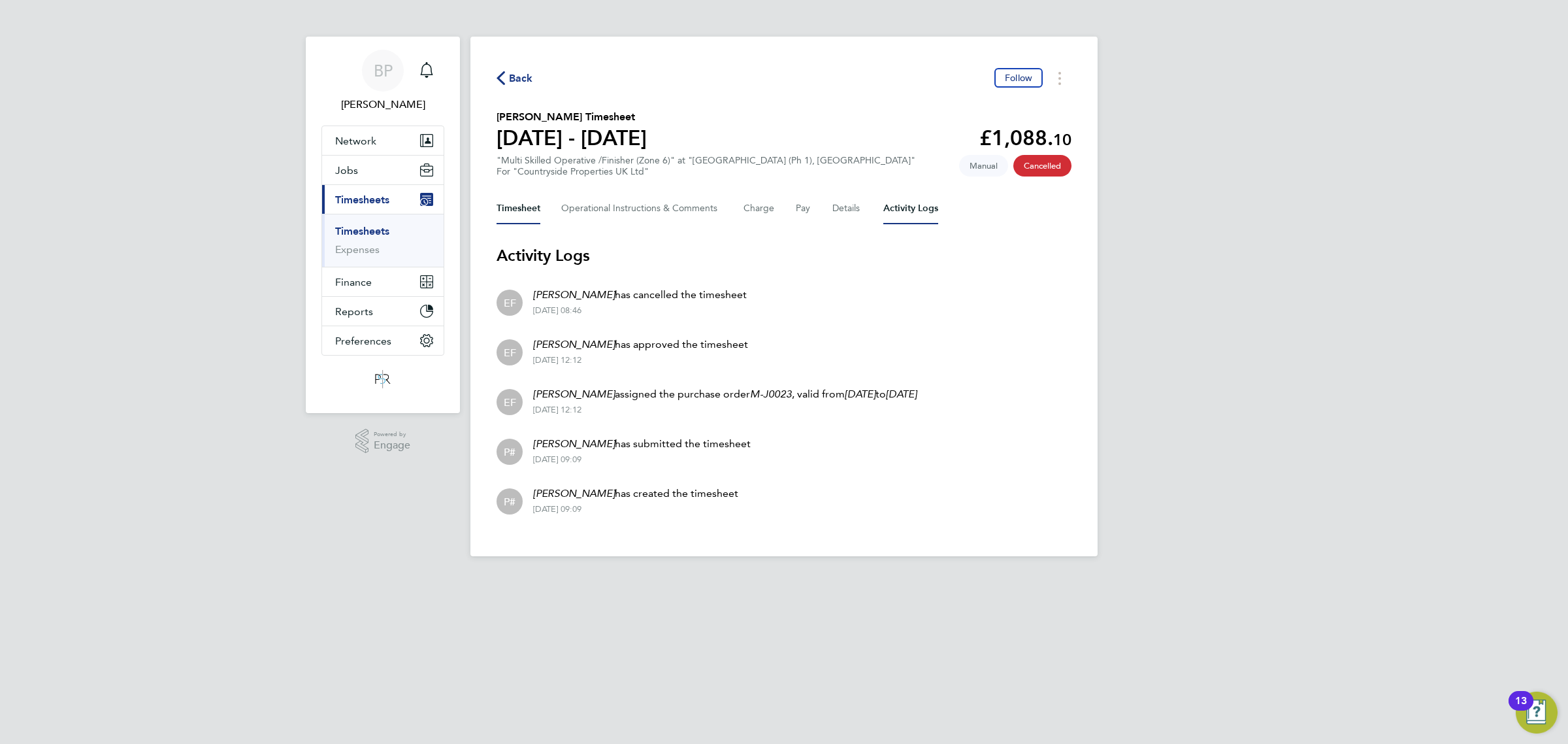
click at [521, 213] on button "Timesheet" at bounding box center [518, 208] width 44 height 31
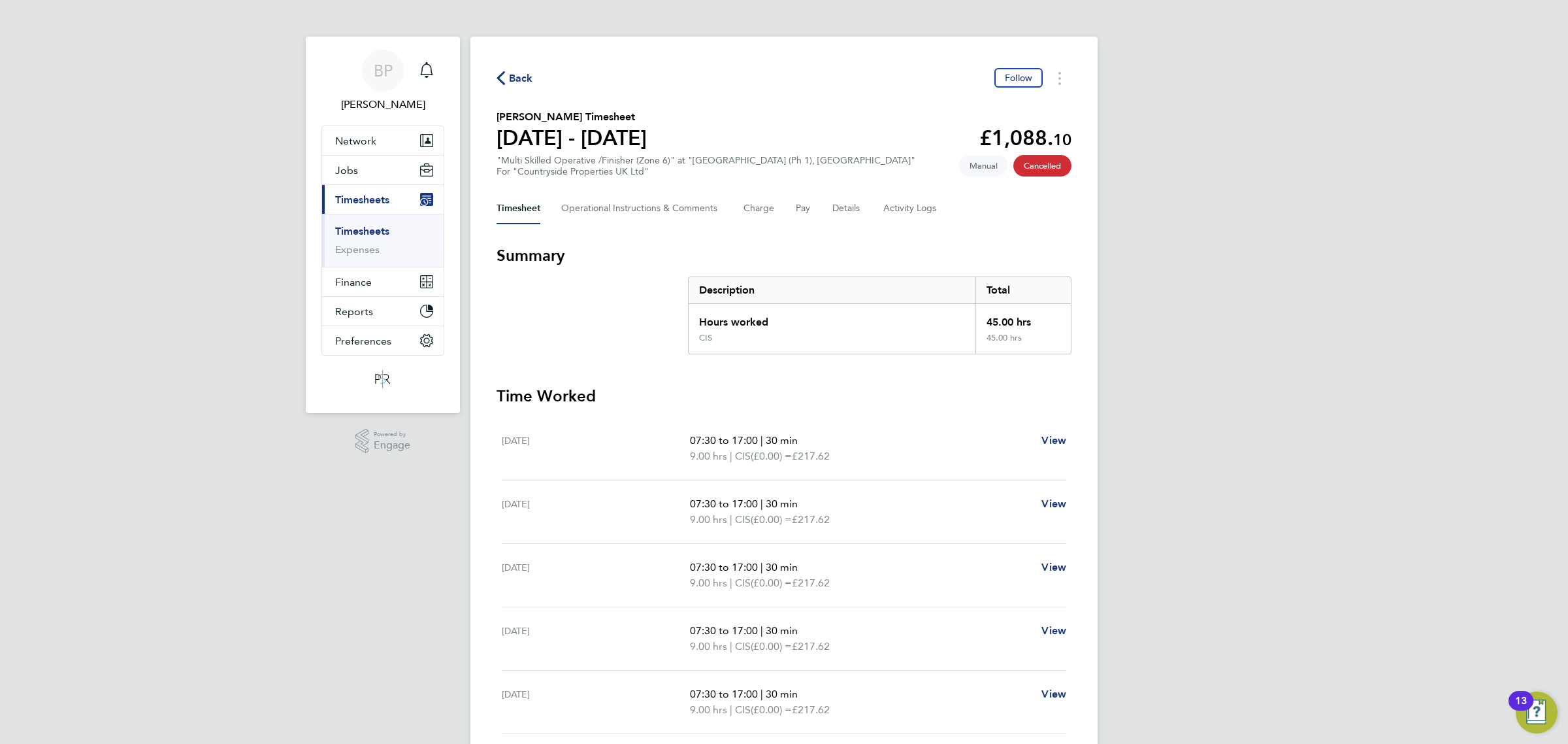
click at [509, 79] on span "Back" at bounding box center [520, 79] width 24 height 16
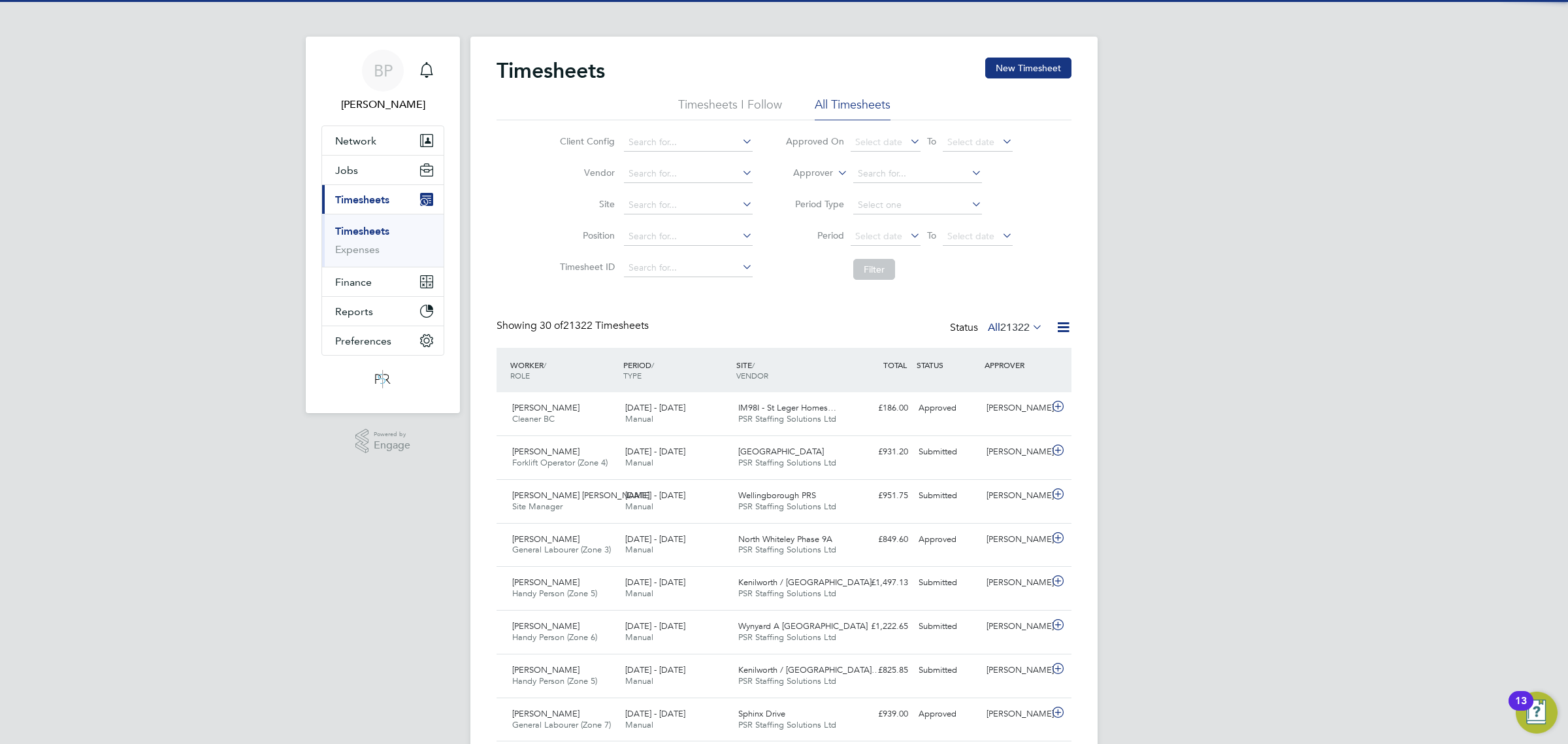
click at [835, 172] on icon at bounding box center [835, 169] width 0 height 12
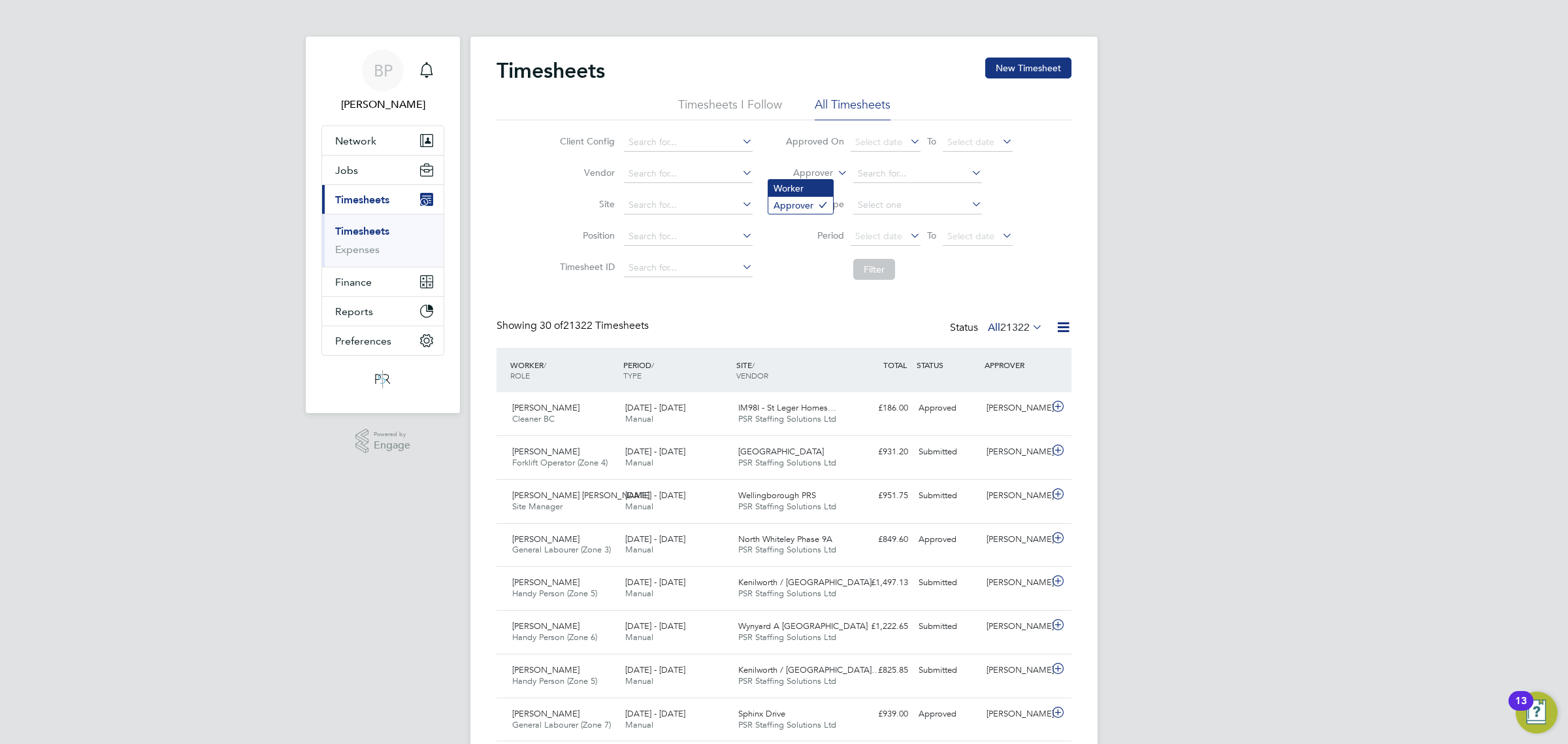
click at [812, 184] on li "Worker" at bounding box center [800, 189] width 64 height 17
click at [875, 176] on input at bounding box center [918, 174] width 129 height 18
type input "p"
click at [882, 191] on b "Costel" at bounding box center [871, 191] width 27 height 11
type input "[PERSON_NAME]"
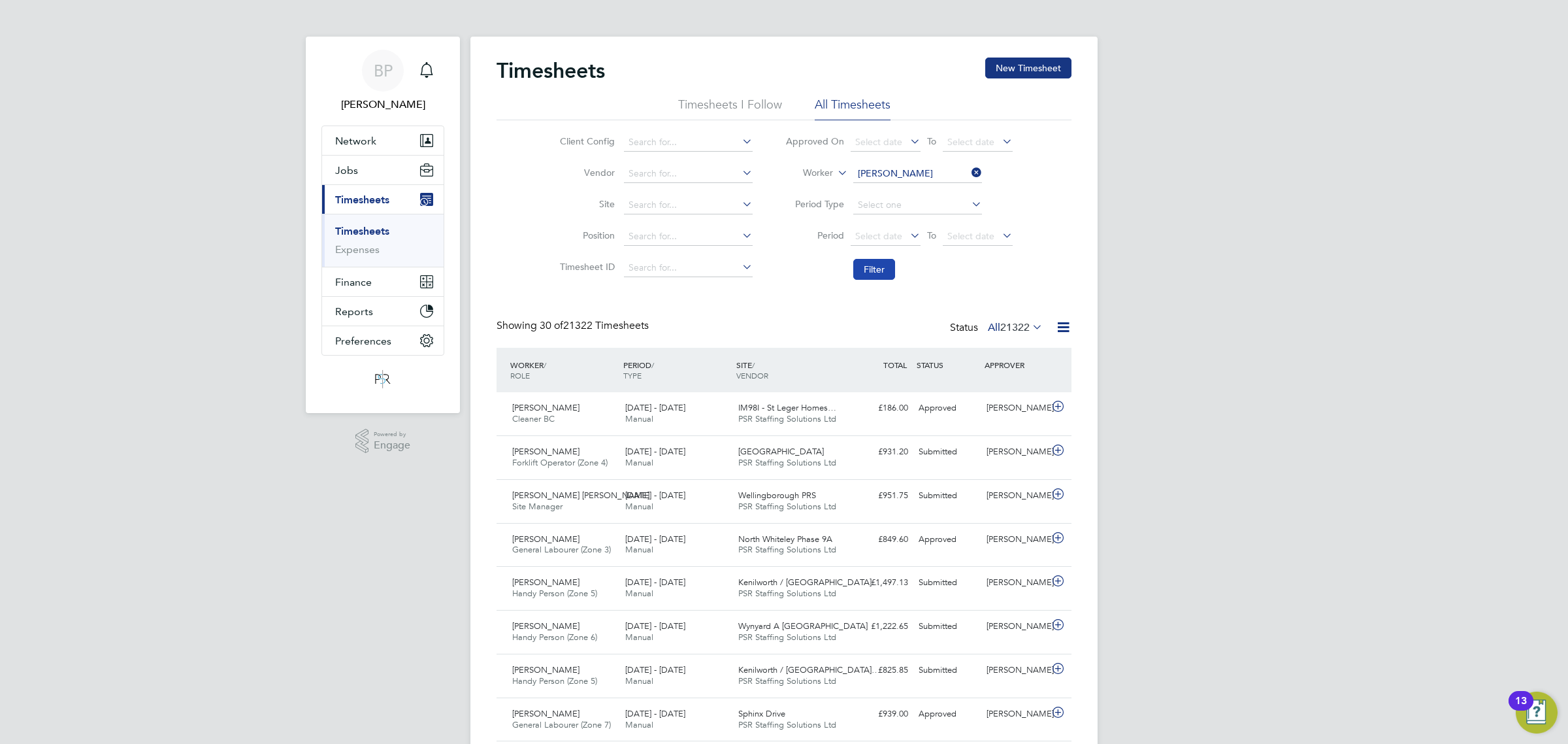
click at [879, 268] on button "Filter" at bounding box center [874, 269] width 42 height 21
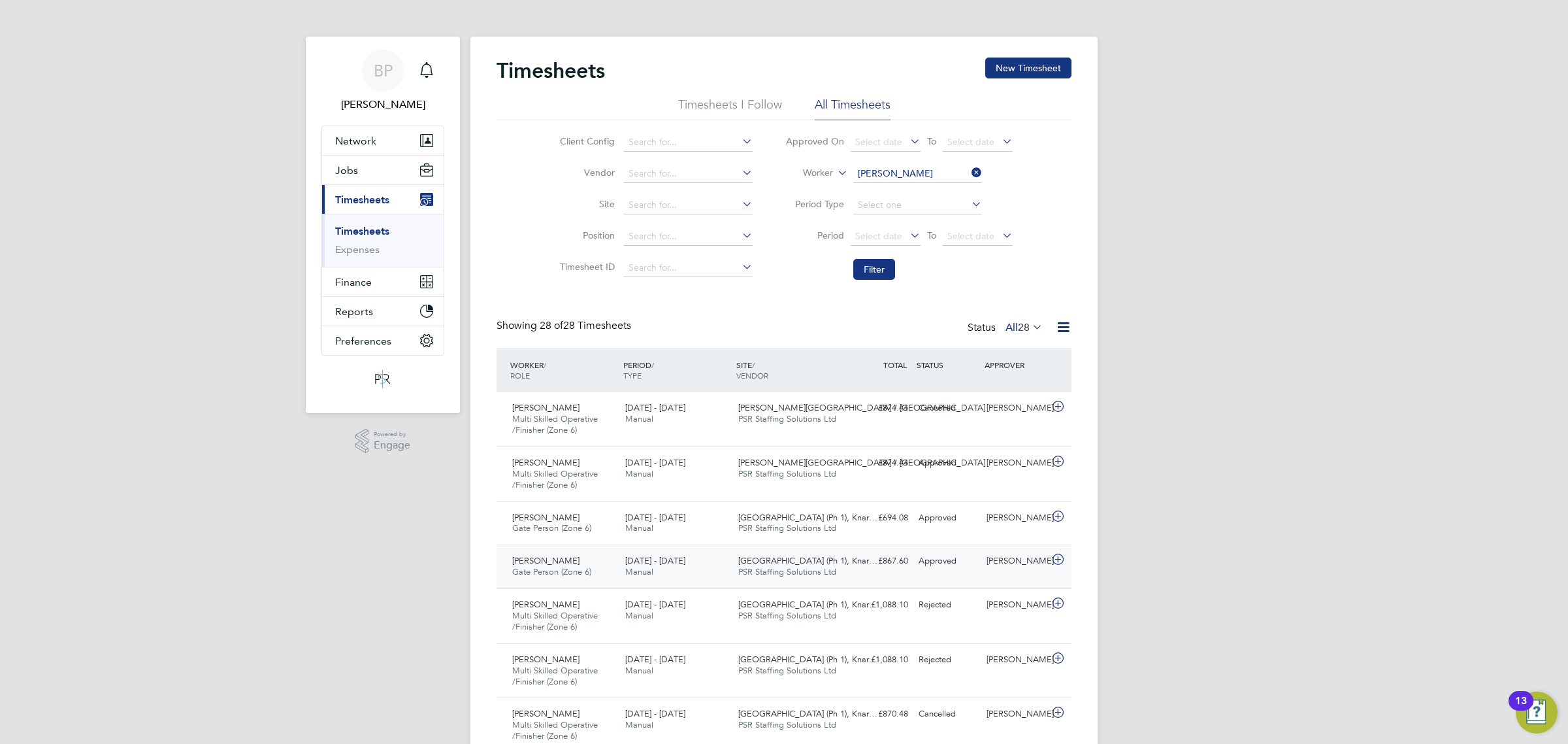
click at [1055, 560] on icon at bounding box center [1058, 560] width 17 height 10
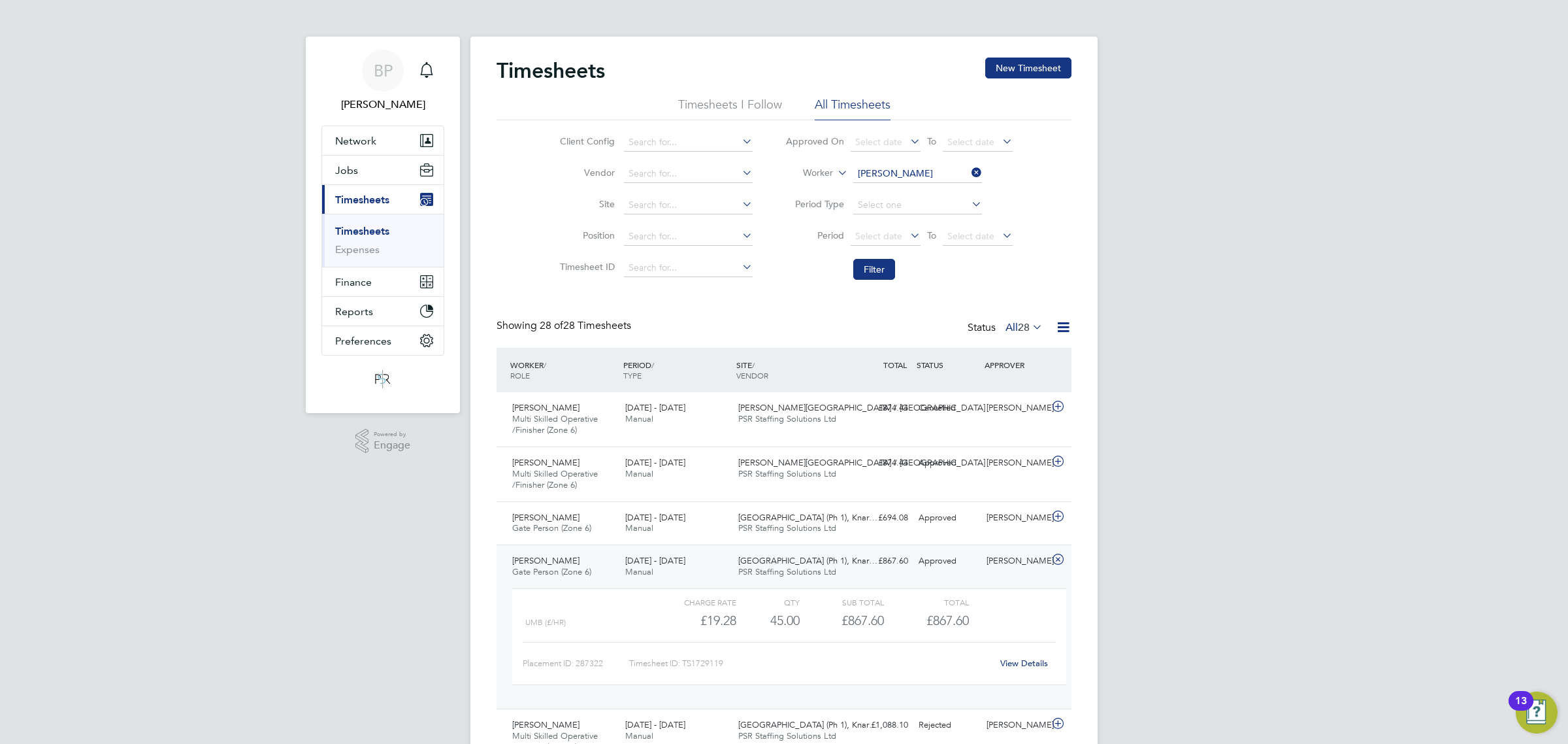
click at [1059, 560] on icon at bounding box center [1058, 560] width 17 height 10
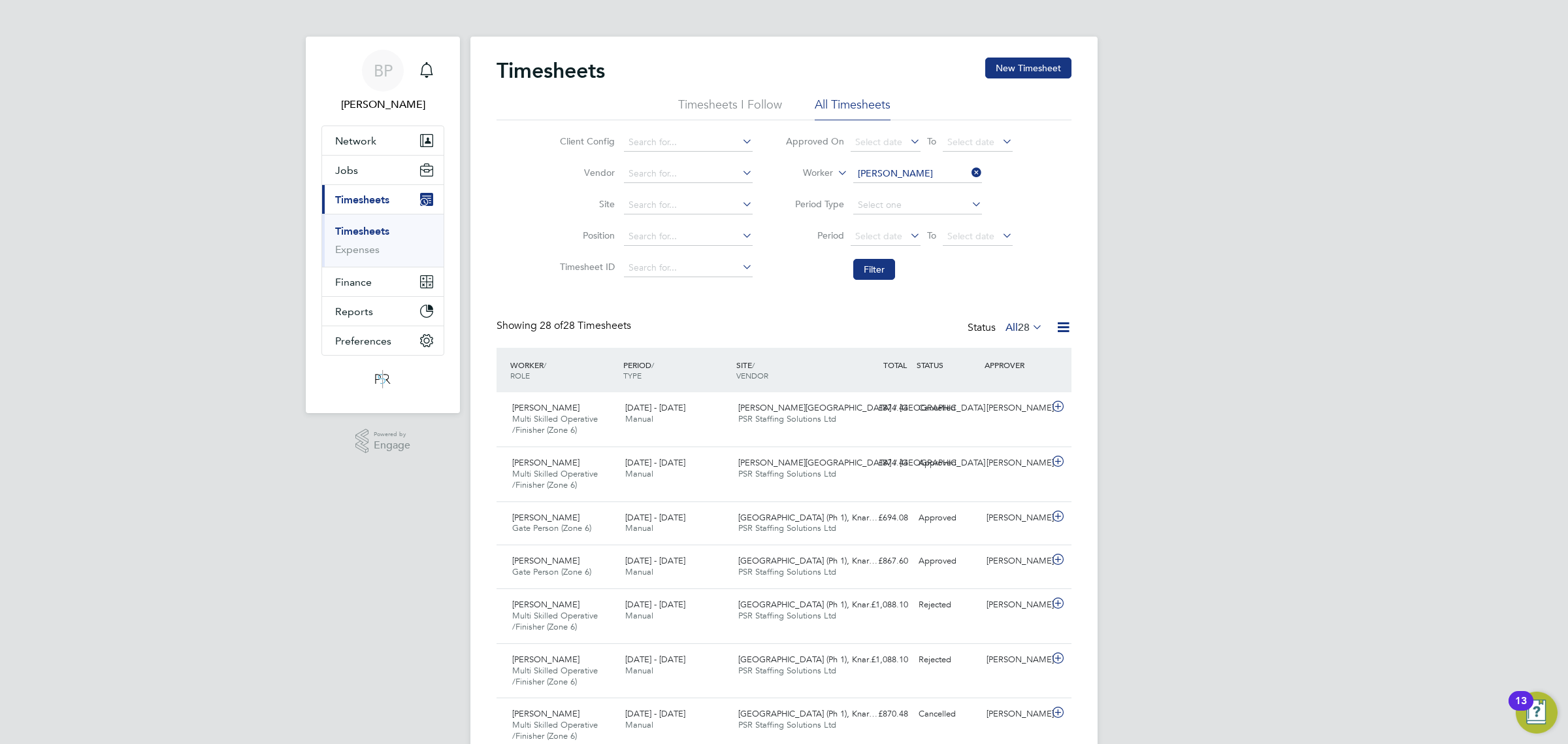
scroll to position [817, 0]
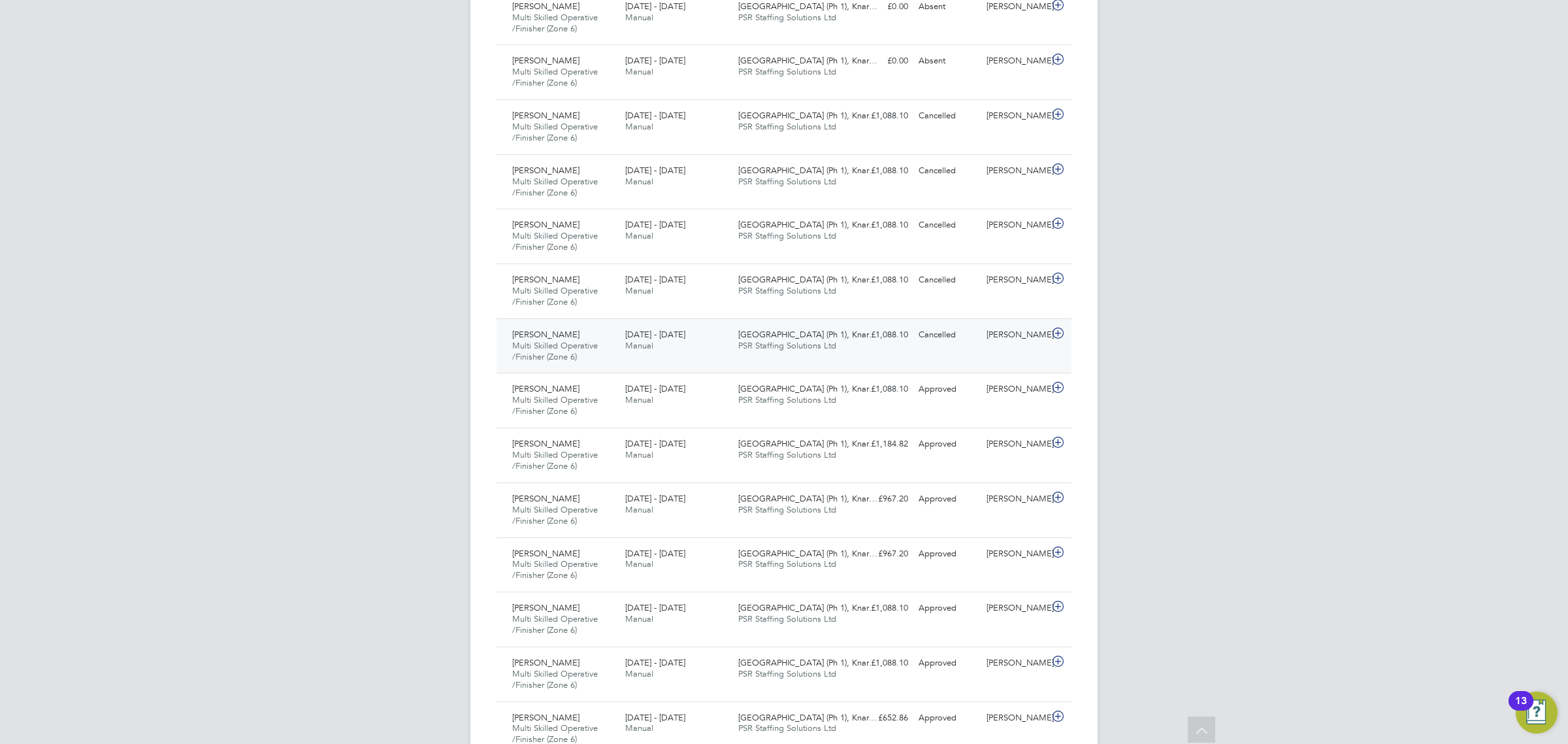
click at [1057, 332] on icon at bounding box center [1058, 333] width 17 height 10
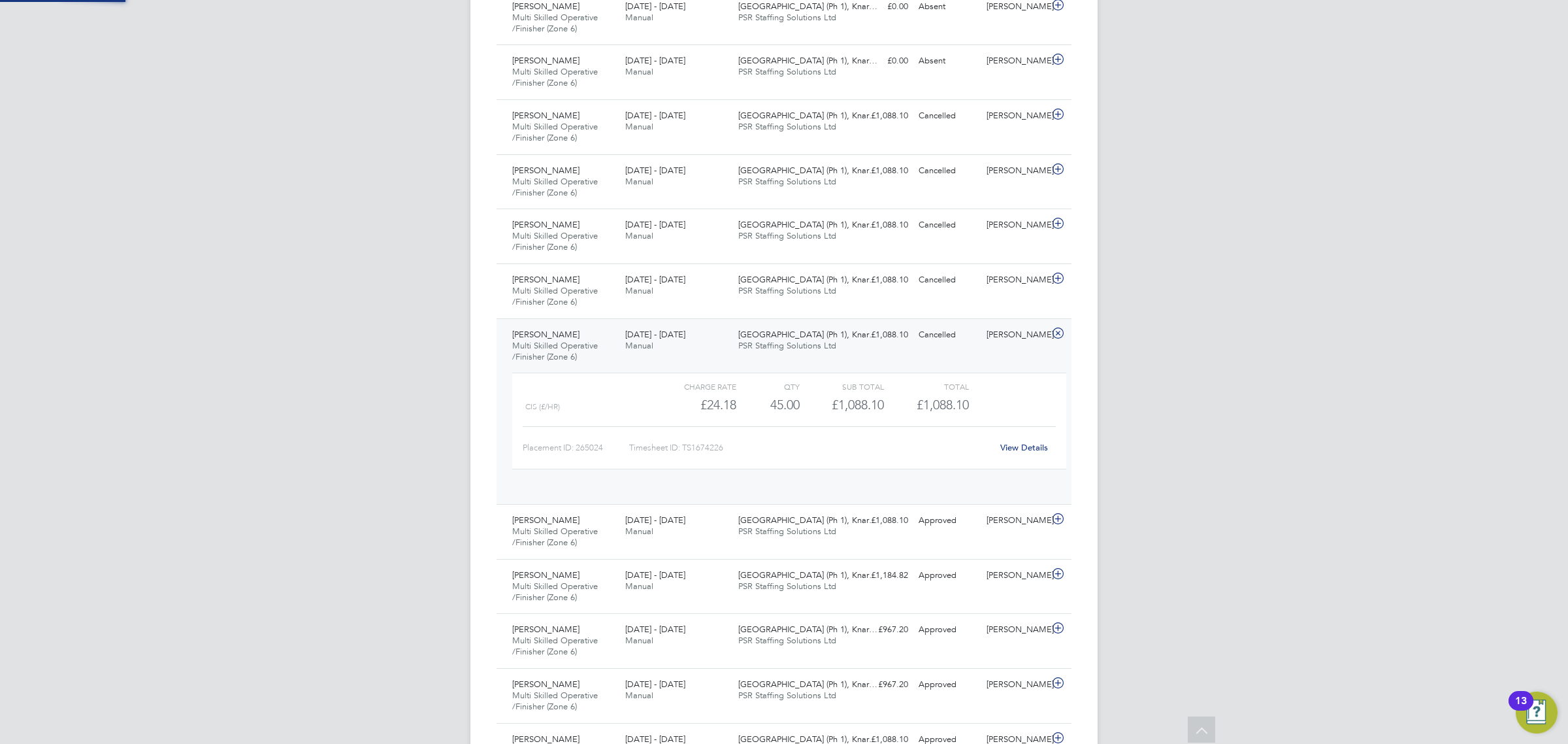
scroll to position [22, 127]
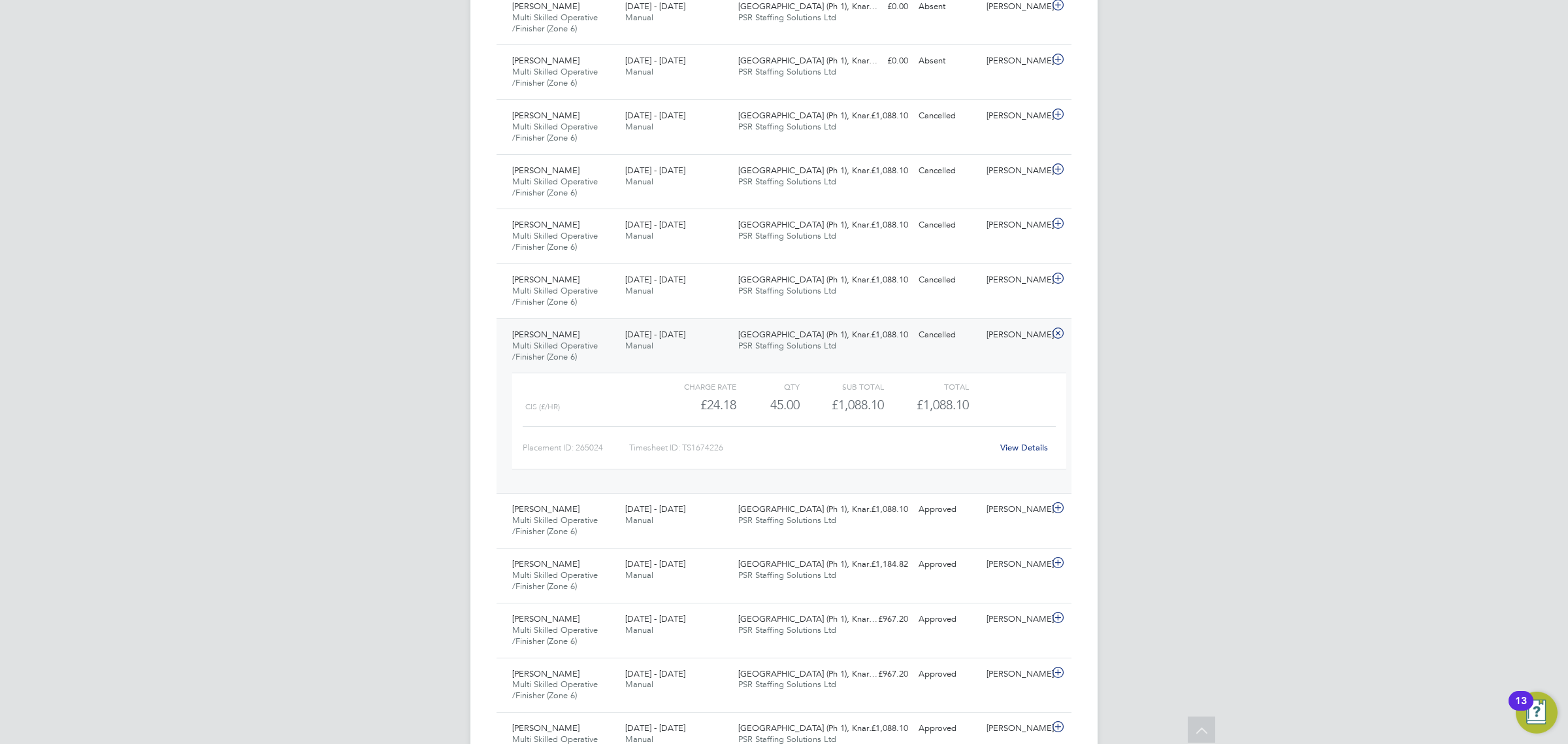
click at [1030, 446] on link "View Details" at bounding box center [1024, 447] width 48 height 11
click at [991, 342] on div "[PERSON_NAME]" at bounding box center [1015, 335] width 68 height 22
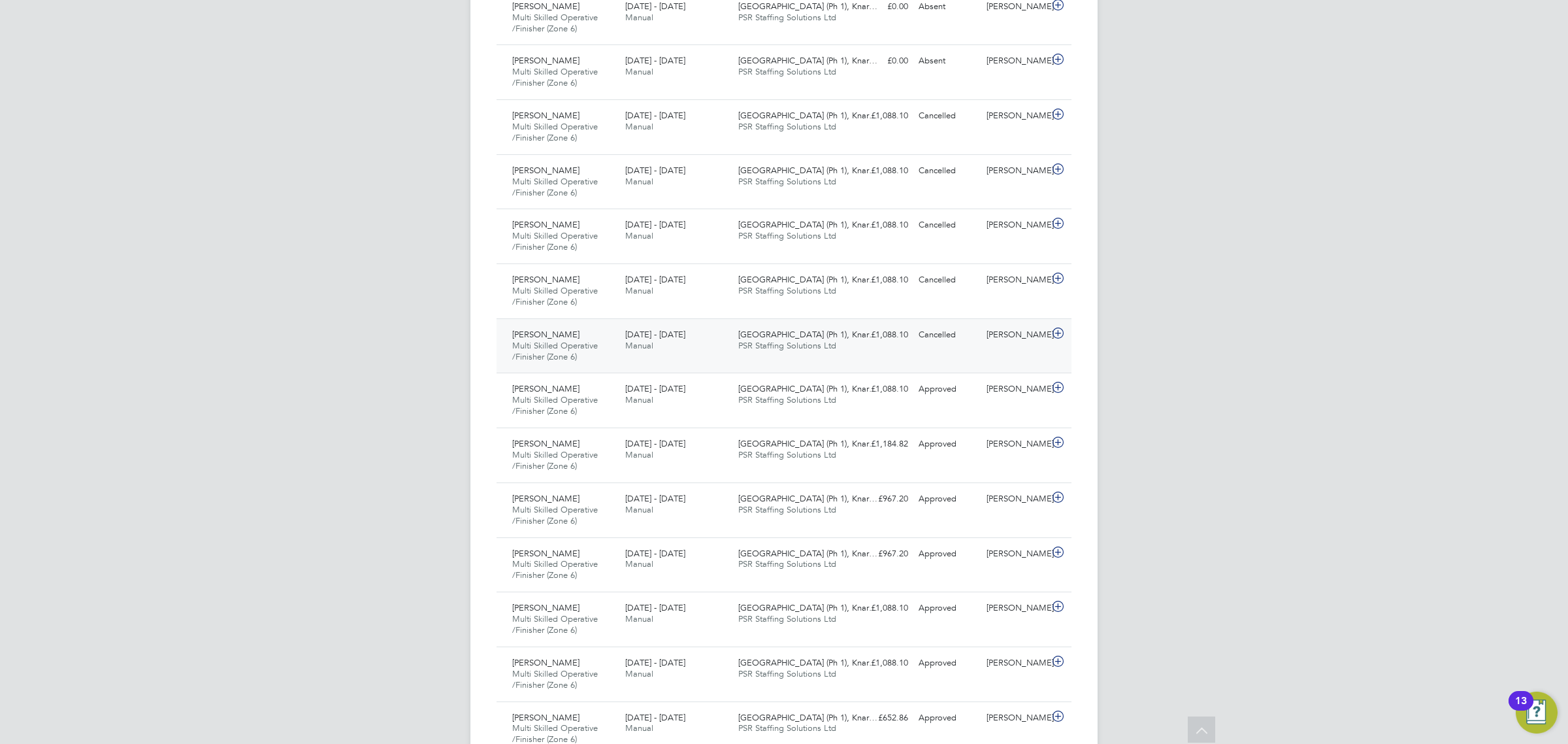
click at [1006, 340] on div "John McDermott" at bounding box center [1015, 335] width 68 height 22
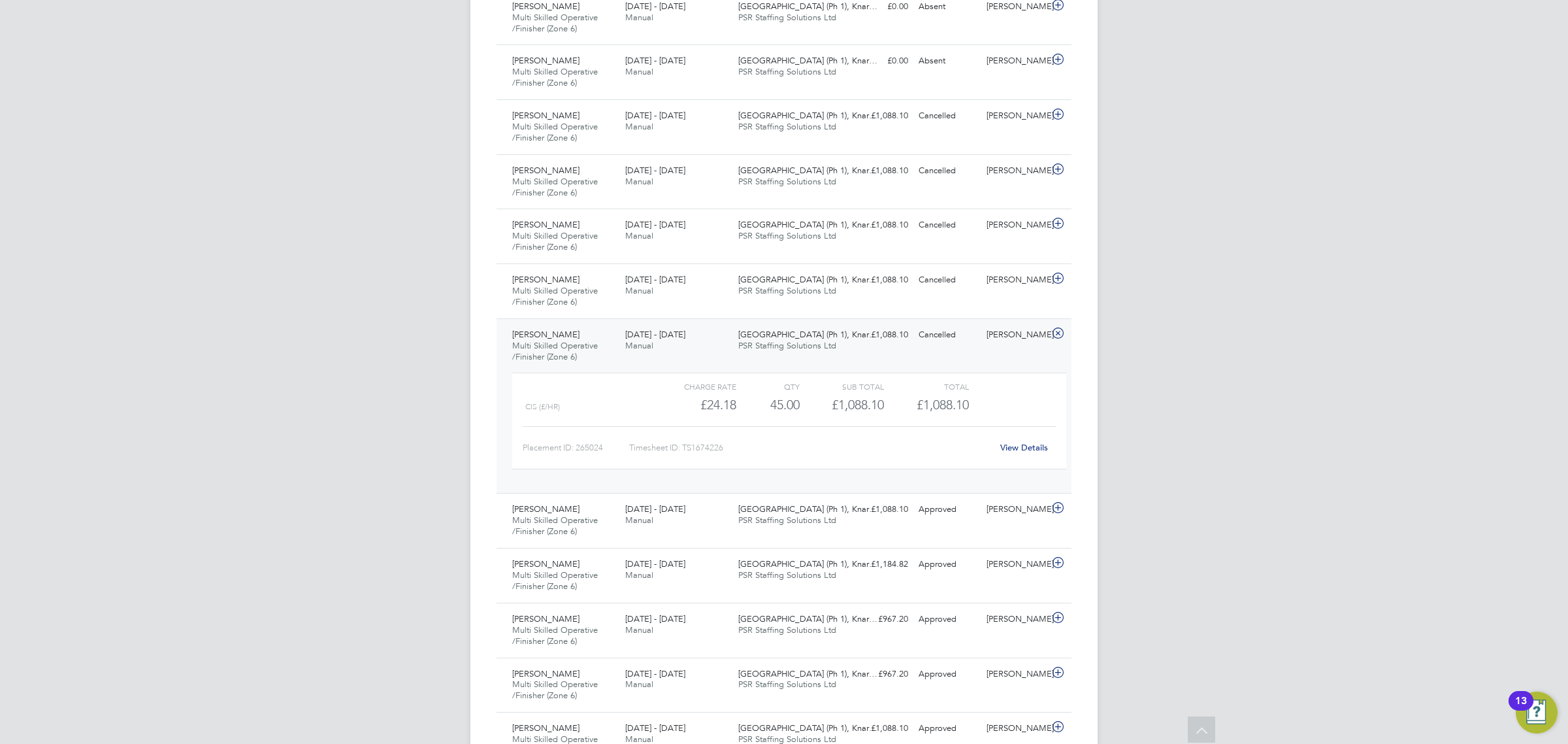
click at [1031, 453] on link "View Details" at bounding box center [1024, 447] width 48 height 11
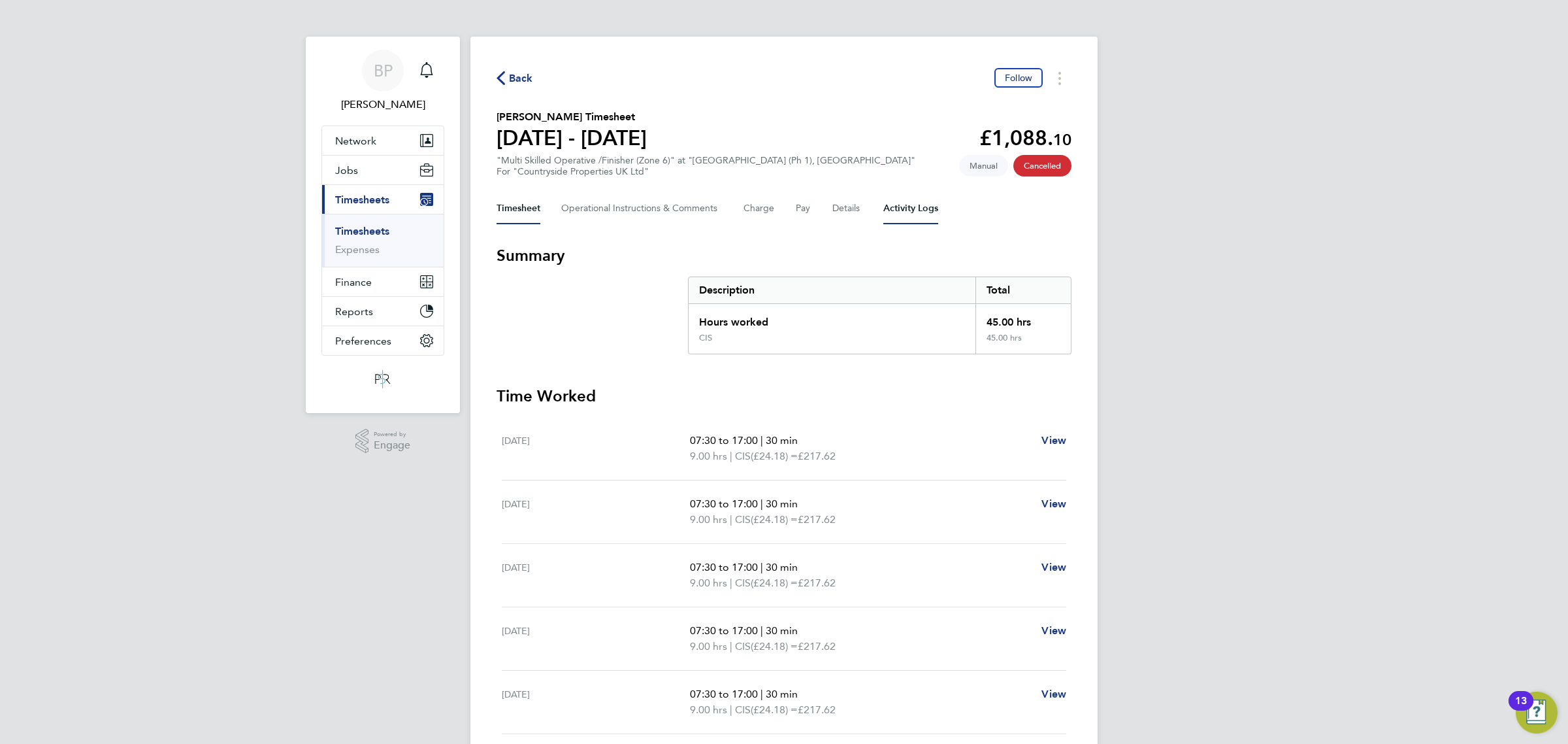
click at [907, 210] on Logs-tab "Activity Logs" at bounding box center [910, 208] width 55 height 31
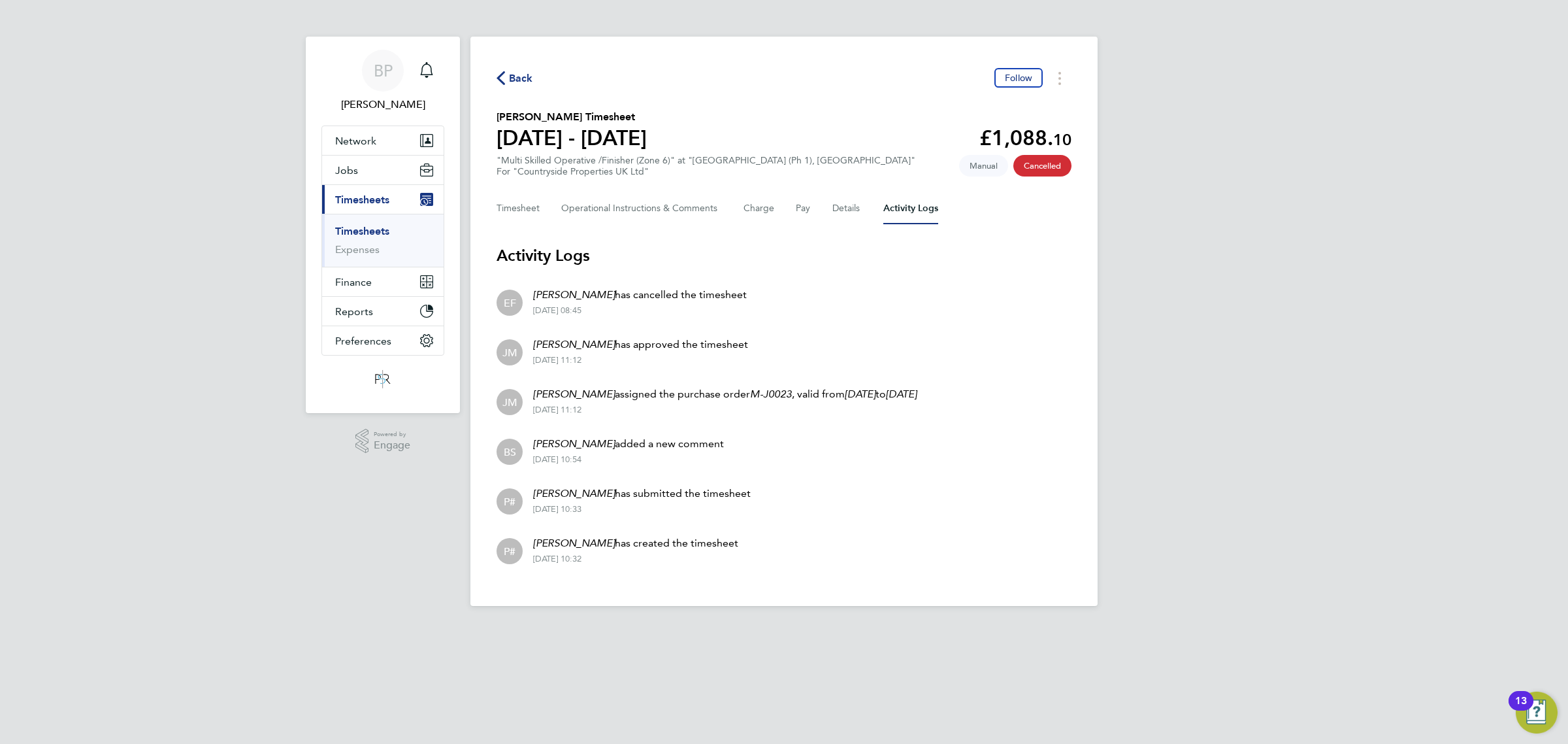
click at [520, 77] on span "Back" at bounding box center [520, 79] width 24 height 16
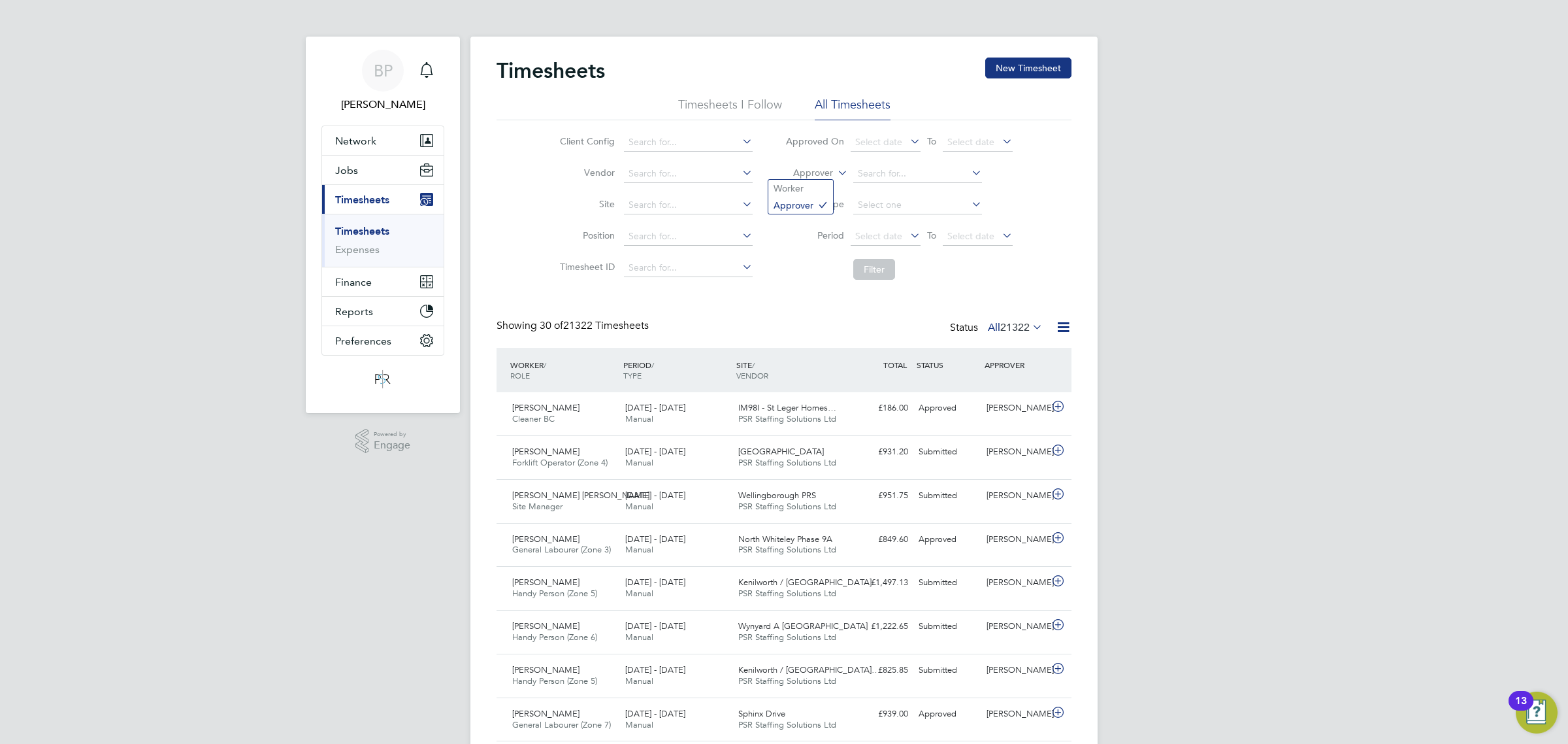
click at [835, 171] on icon at bounding box center [835, 169] width 0 height 12
click at [814, 188] on li "Worker" at bounding box center [800, 189] width 64 height 17
click at [890, 168] on input at bounding box center [918, 174] width 129 height 18
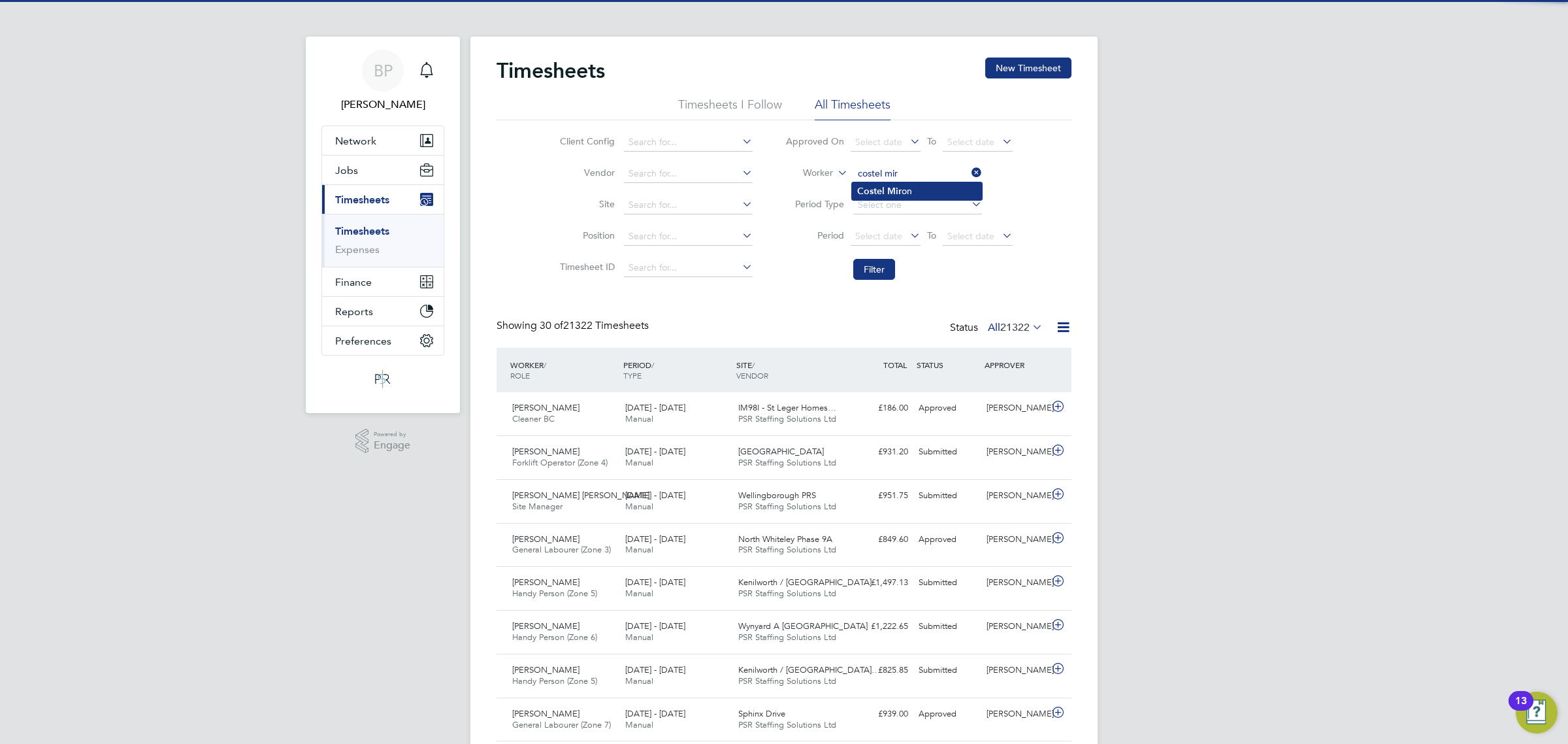
click at [888, 187] on b "Mir" at bounding box center [895, 191] width 14 height 11
type input "[PERSON_NAME]"
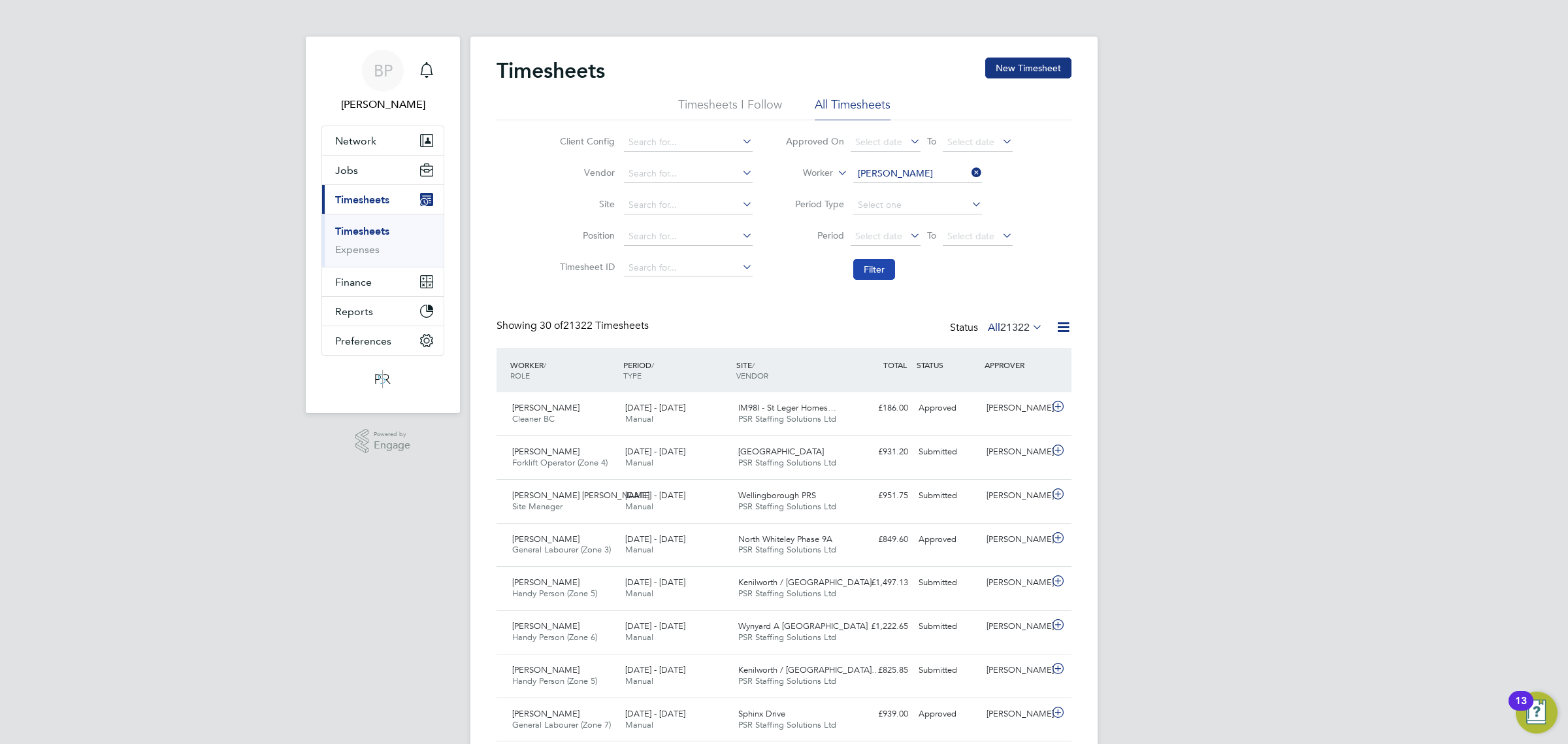
click at [871, 260] on button "Filter" at bounding box center [874, 269] width 42 height 21
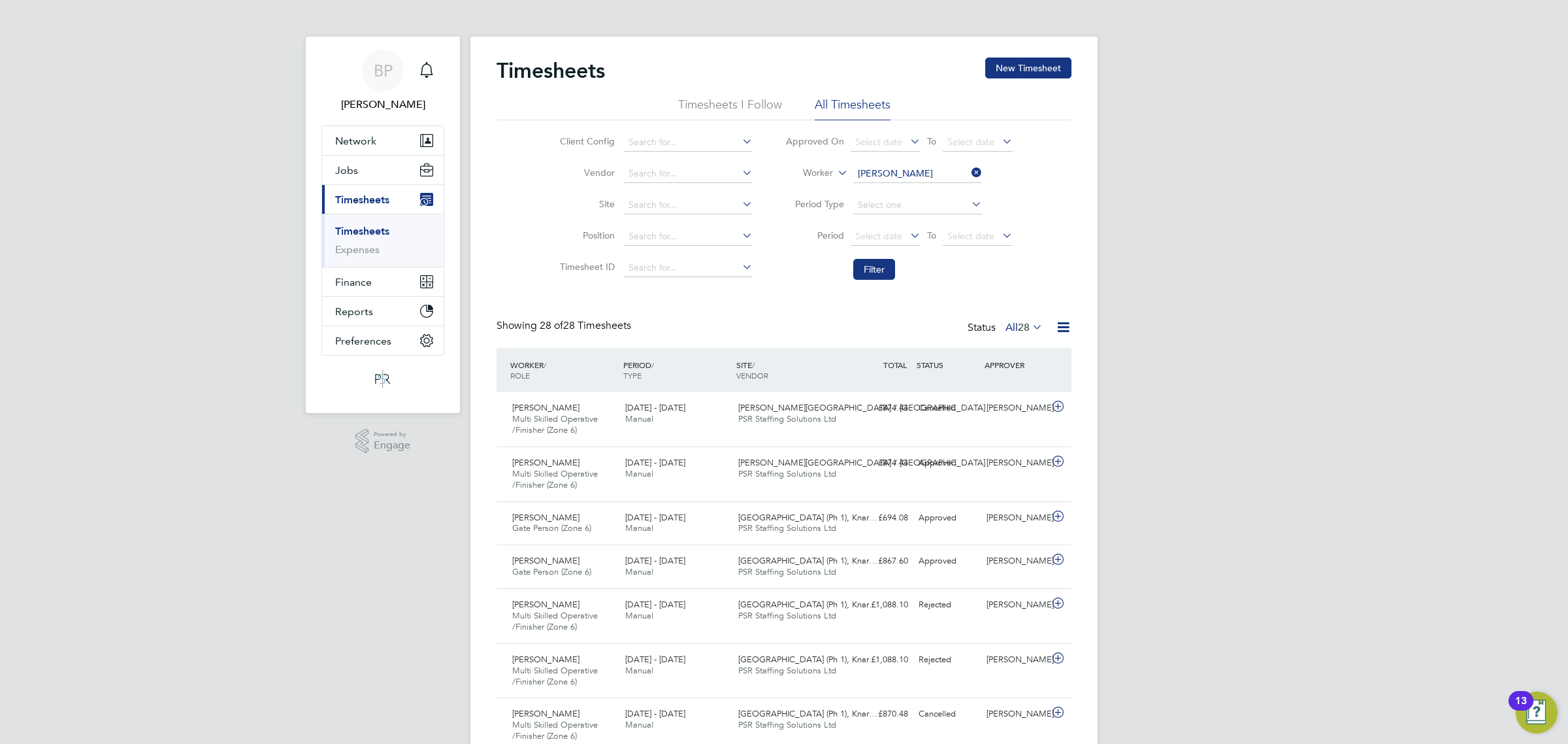
drag, startPoint x: 1294, startPoint y: 508, endPoint x: 1294, endPoint y: 527, distance: 19.0
drag, startPoint x: 1567, startPoint y: 617, endPoint x: 1567, endPoint y: 630, distance: 13.0
click at [1059, 406] on icon at bounding box center [1058, 406] width 17 height 10
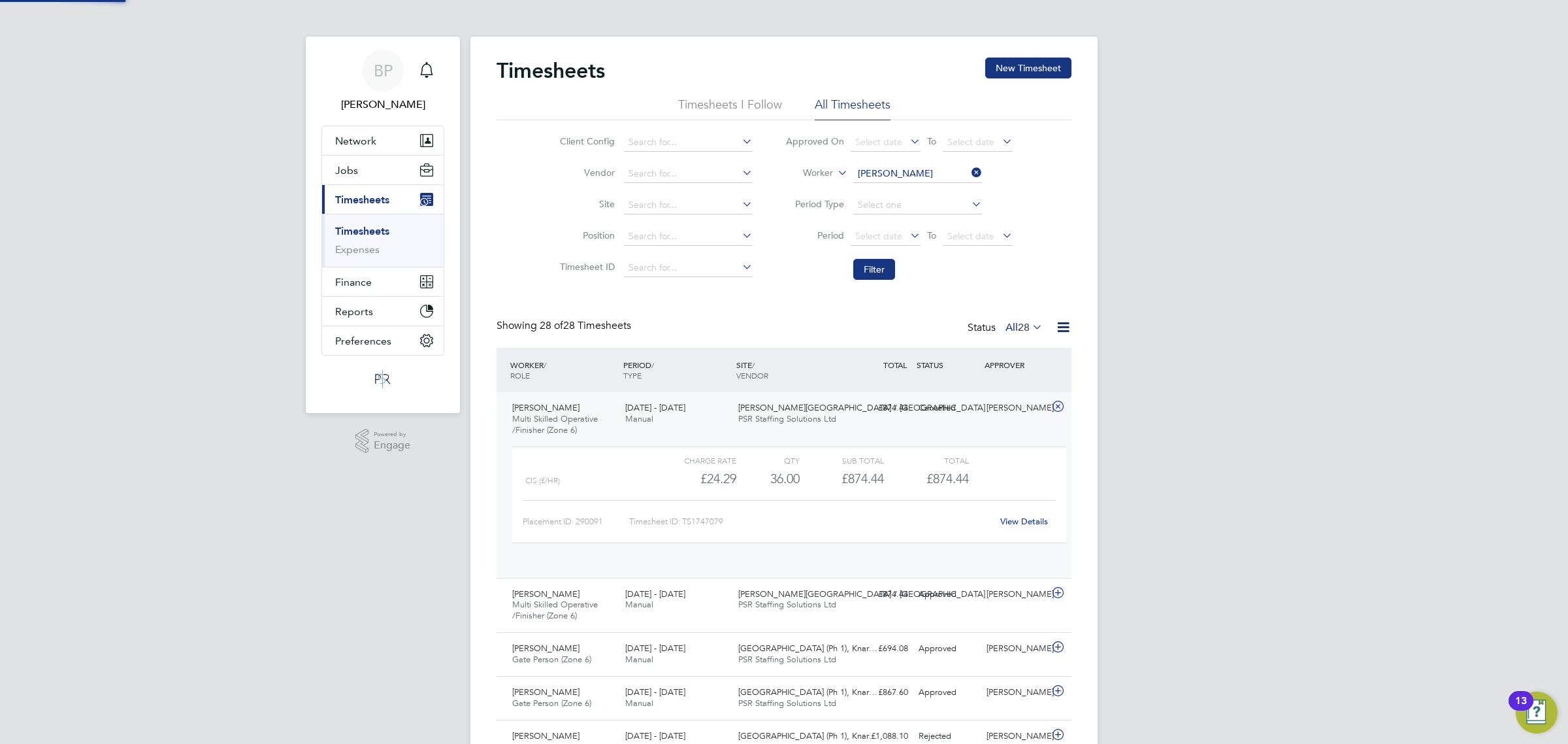
scroll to position [22, 127]
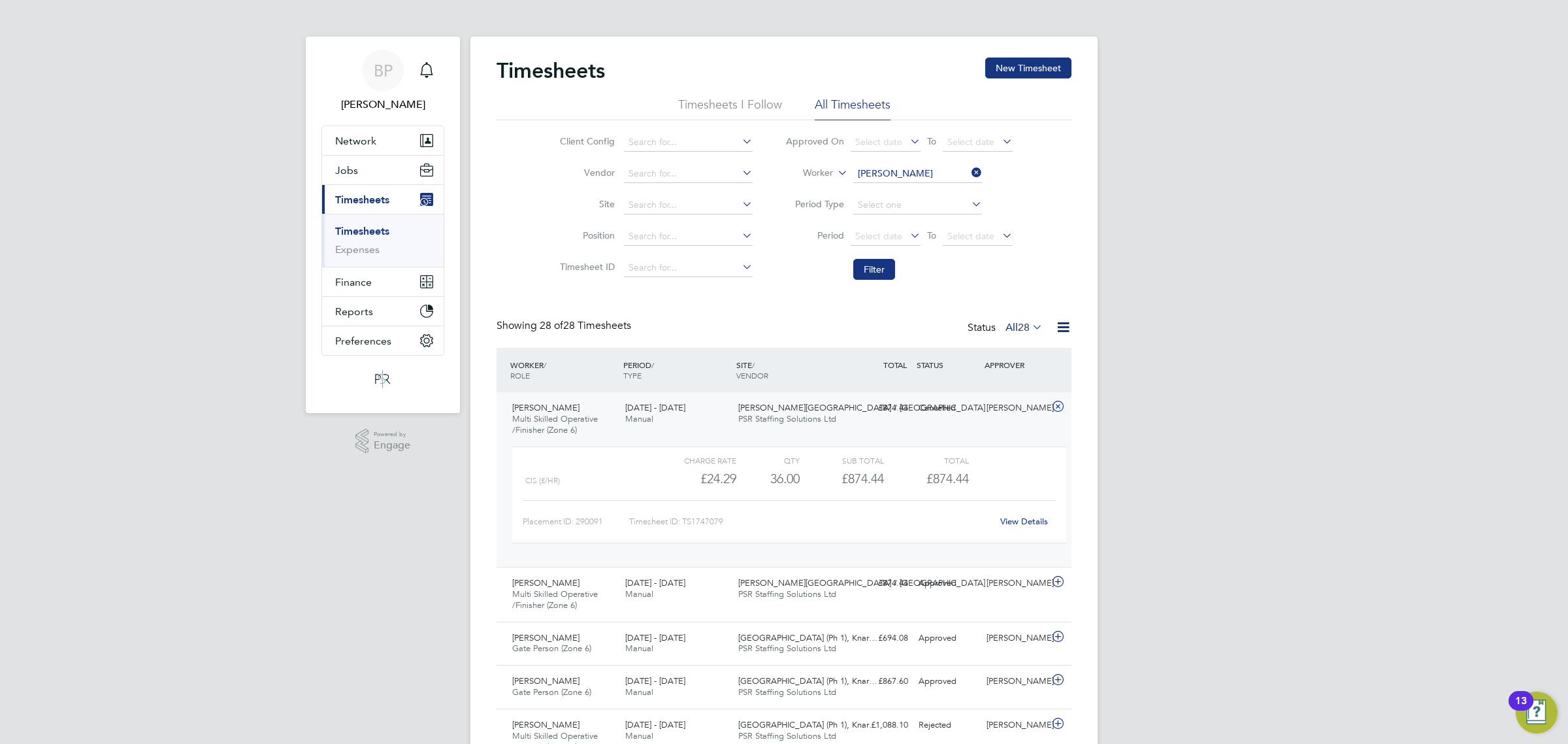
click at [1030, 518] on link "View Details" at bounding box center [1024, 521] width 48 height 11
click at [1055, 406] on icon at bounding box center [1058, 406] width 17 height 10
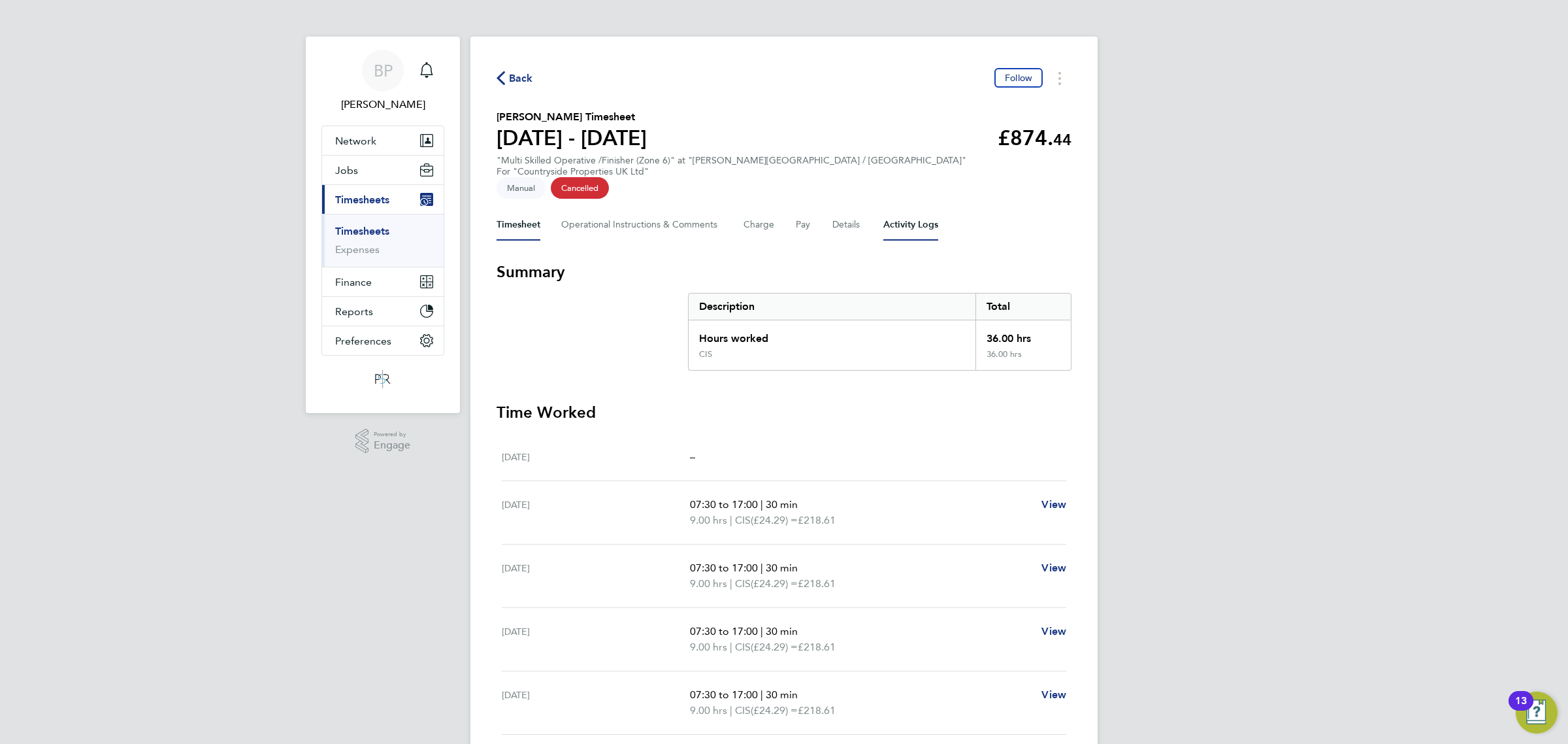
click at [905, 210] on Logs-tab "Activity Logs" at bounding box center [910, 224] width 55 height 31
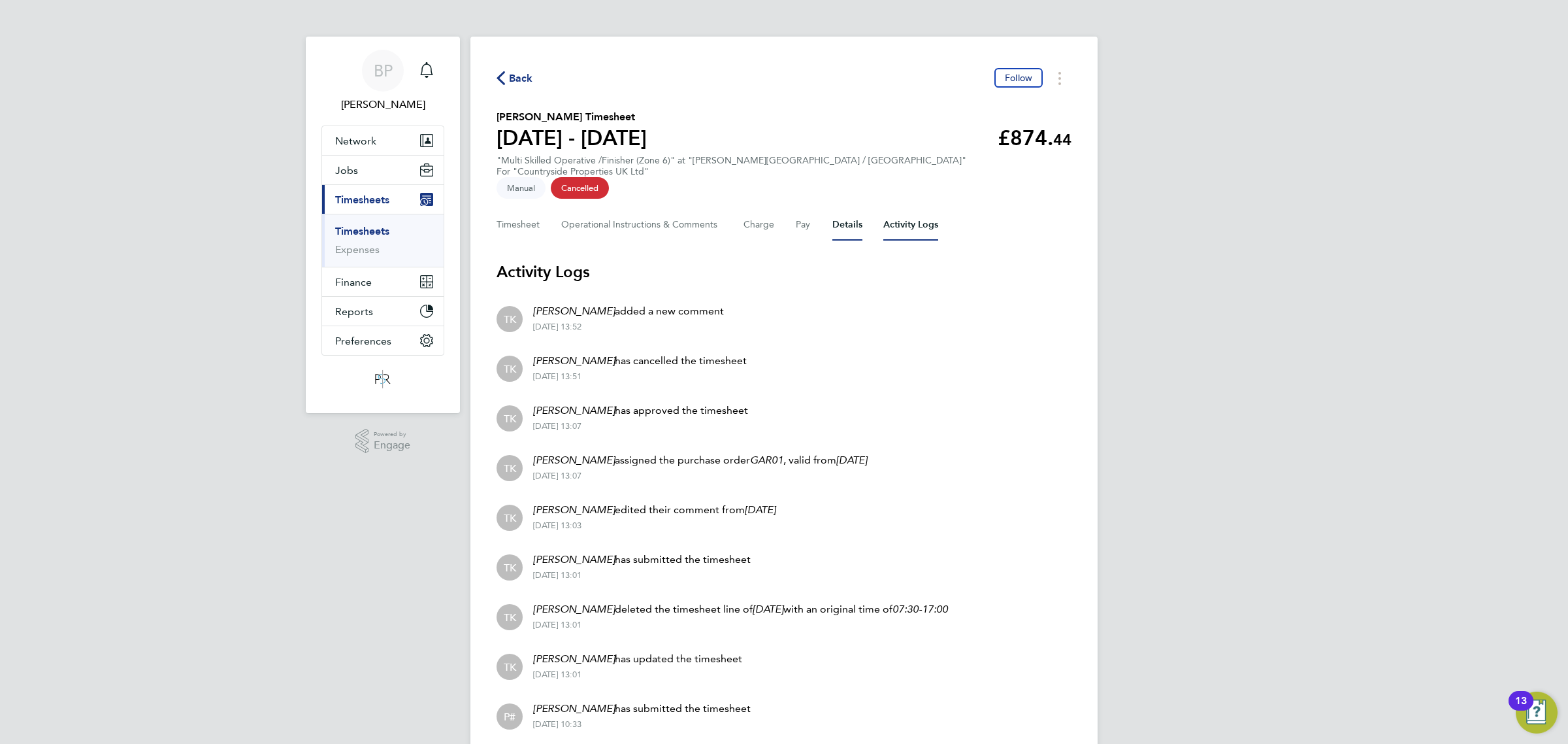
click at [843, 209] on button "Details" at bounding box center [848, 224] width 30 height 31
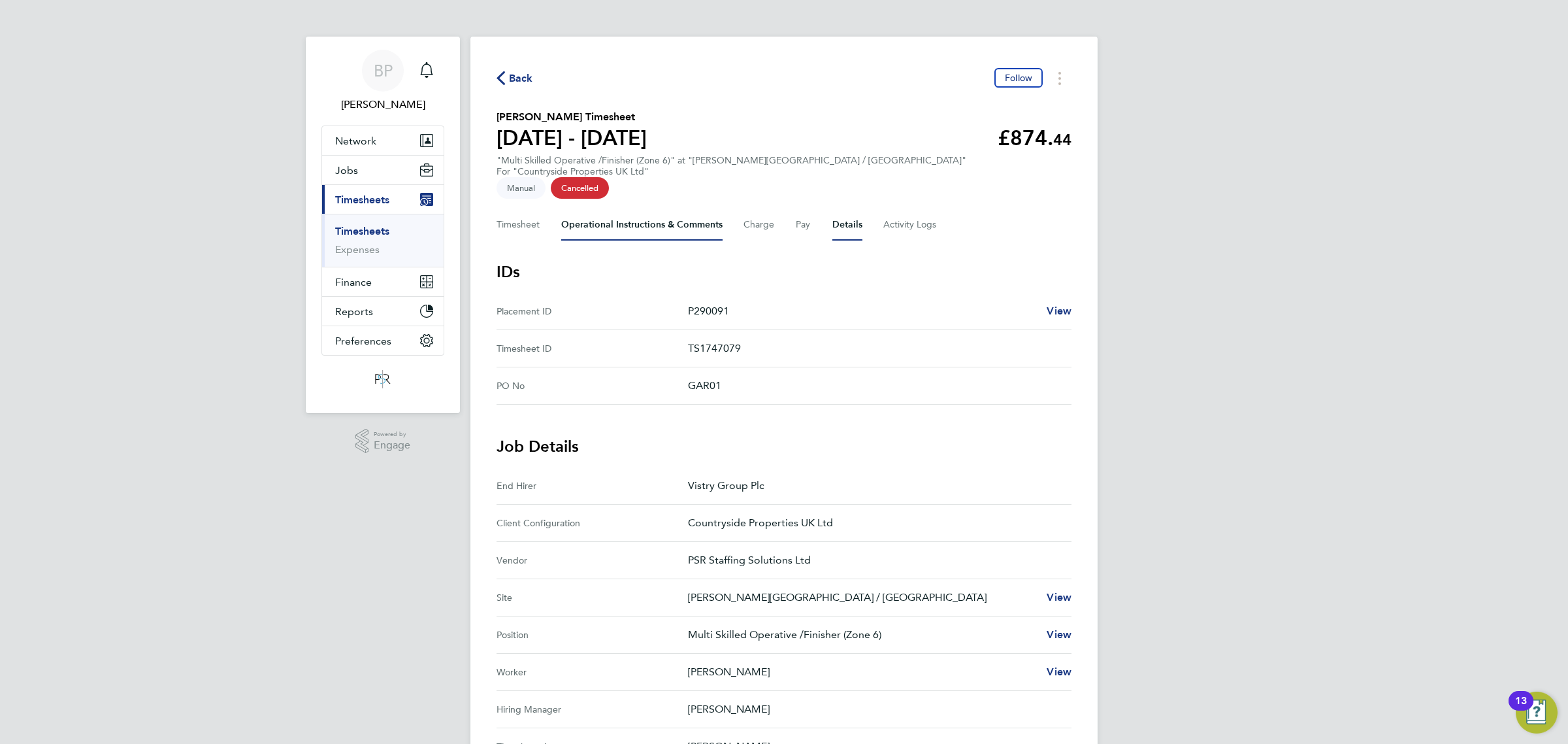
click at [647, 217] on Comments-tab "Operational Instructions & Comments" at bounding box center [642, 224] width 161 height 31
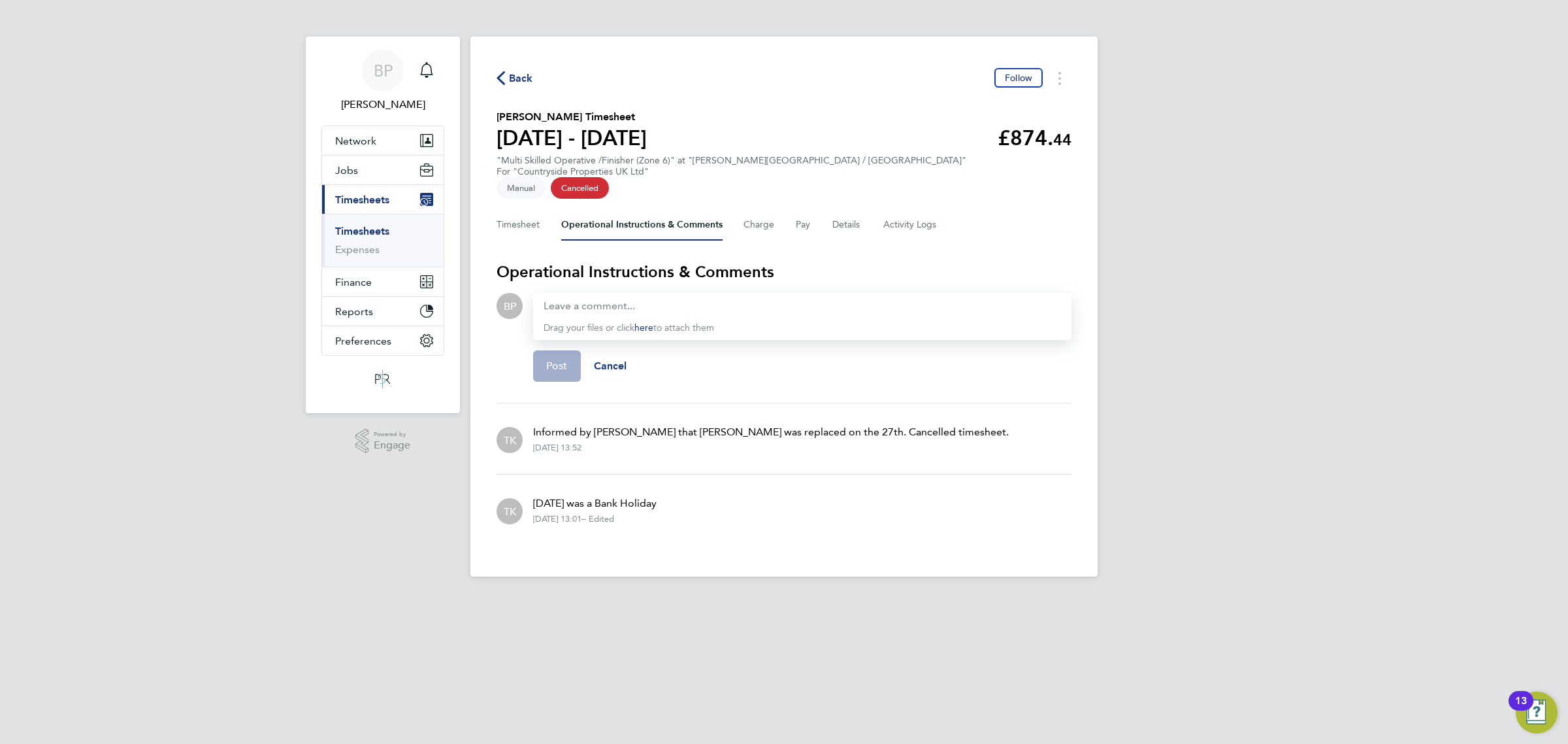
click at [517, 80] on span "Back" at bounding box center [520, 79] width 24 height 16
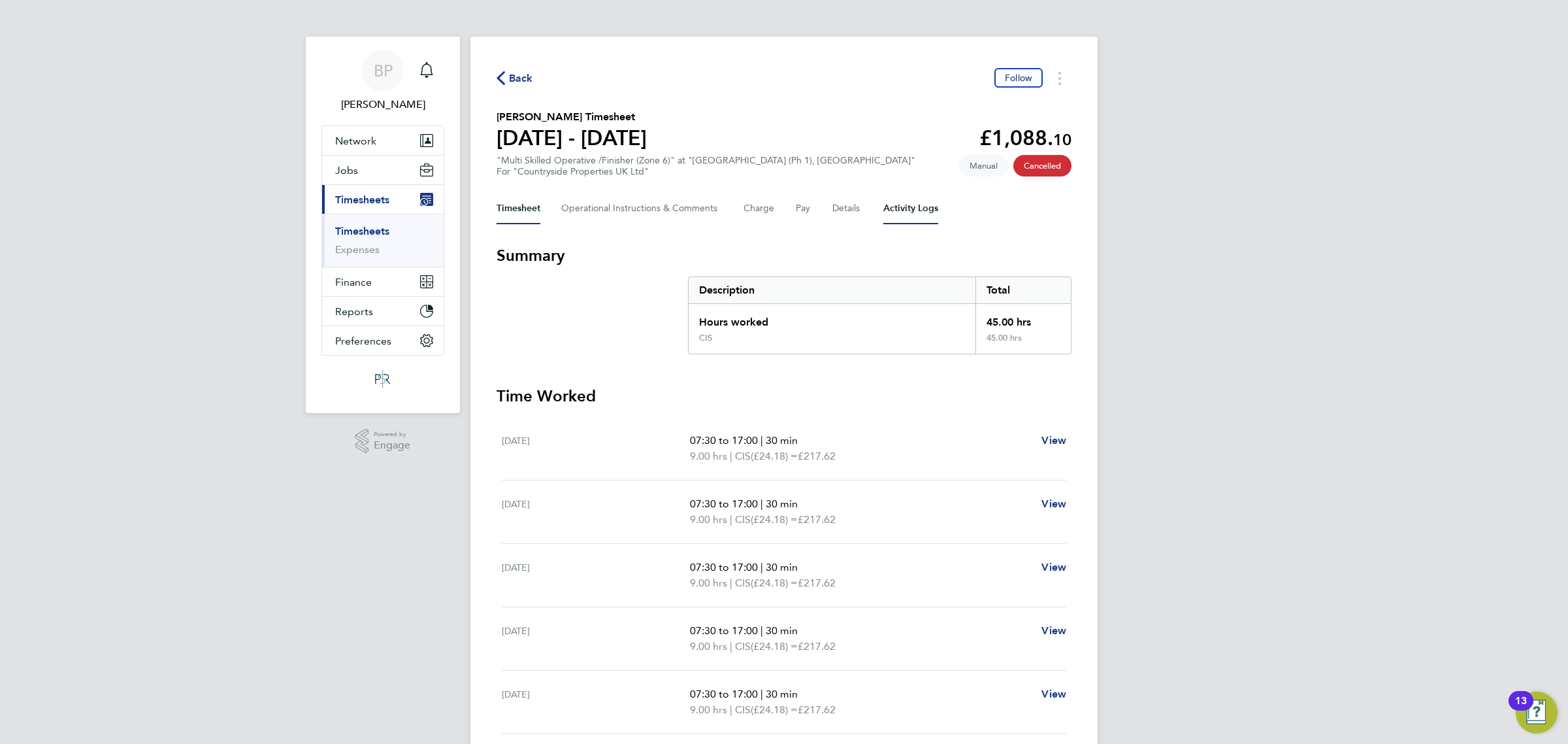
click at [912, 205] on Logs-tab "Activity Logs" at bounding box center [910, 208] width 55 height 31
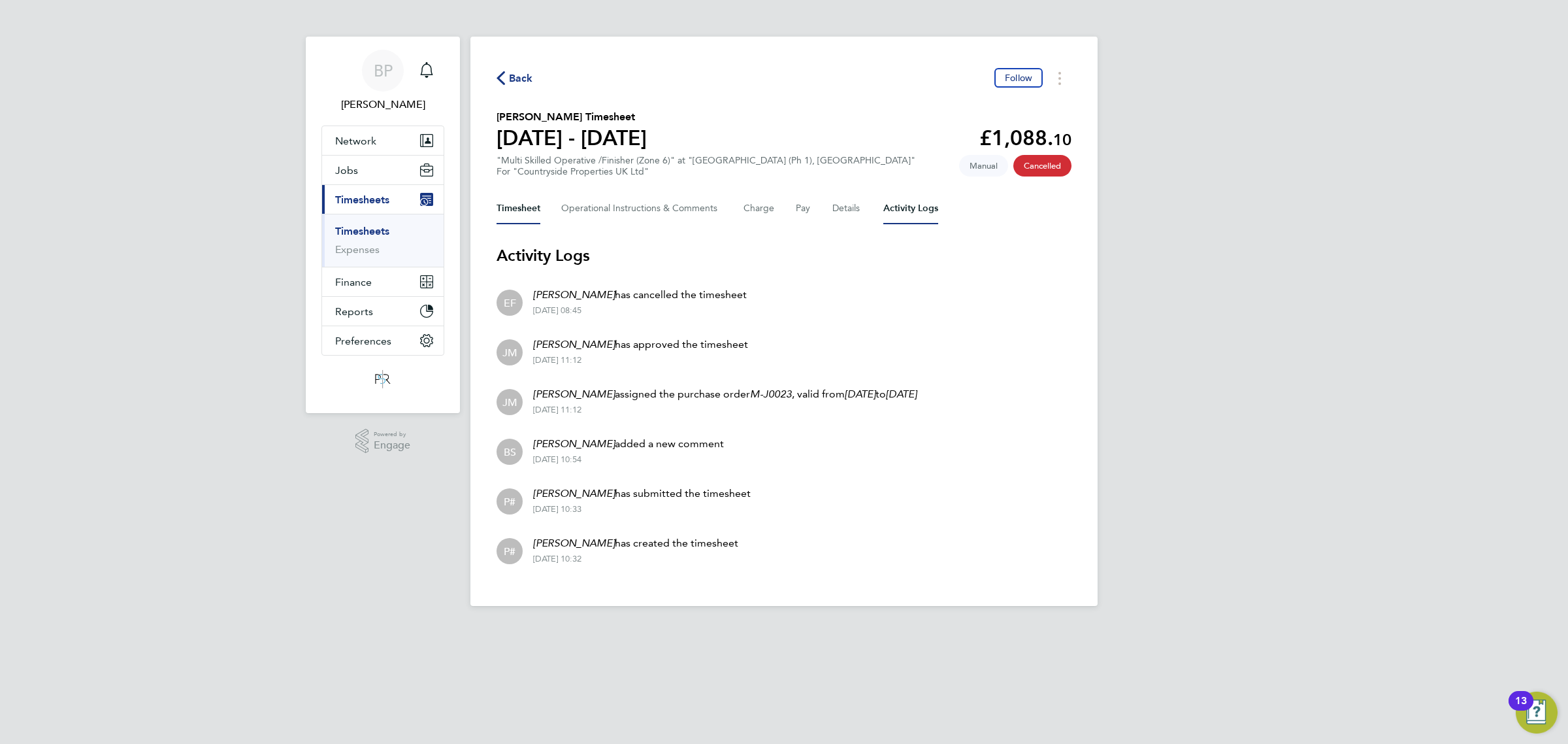
click at [520, 210] on button "Timesheet" at bounding box center [518, 208] width 44 height 31
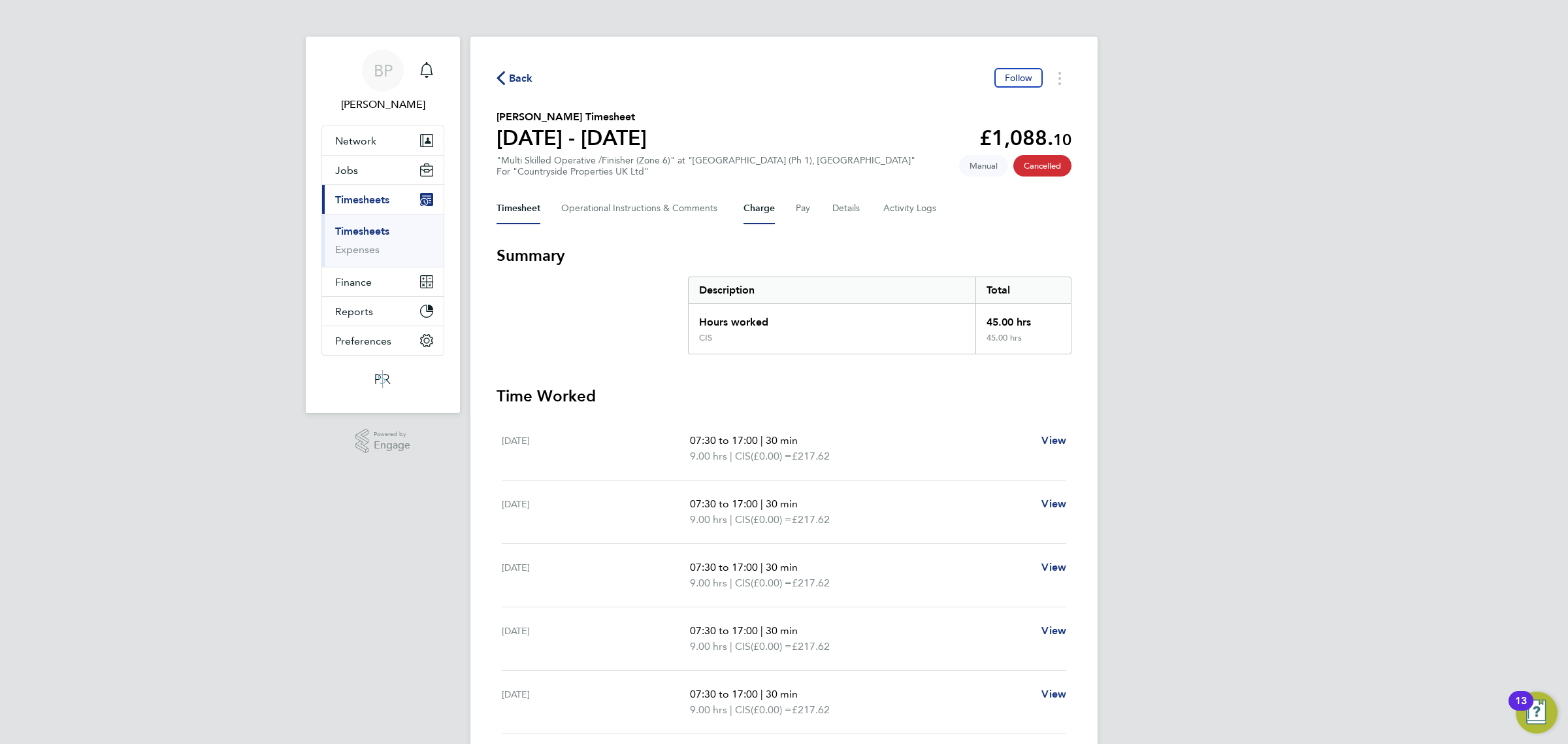
click at [761, 208] on button "Charge" at bounding box center [759, 208] width 31 height 31
